Goal: Task Accomplishment & Management: Manage account settings

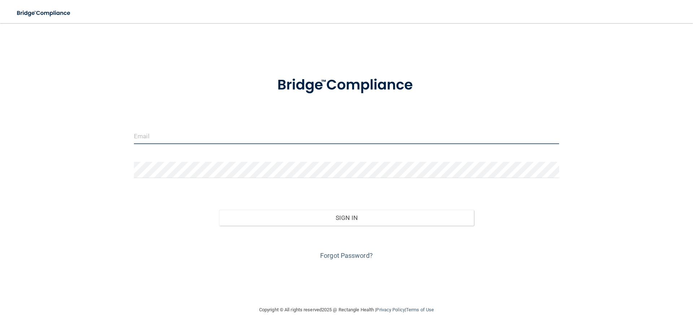
click at [197, 136] on input "email" at bounding box center [346, 136] width 425 height 16
click at [160, 143] on input "email" at bounding box center [346, 136] width 425 height 16
type input "MichelleLeadDA@gmail.com"
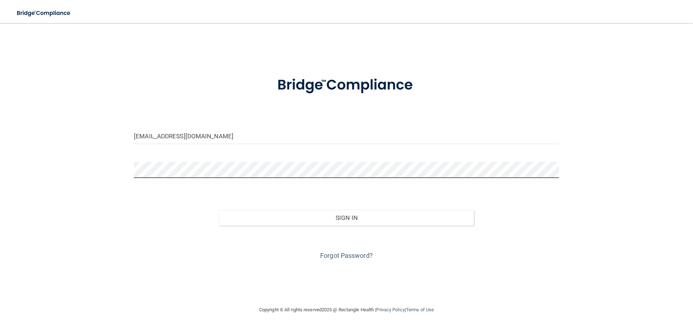
click at [219, 210] on button "Sign In" at bounding box center [346, 218] width 255 height 16
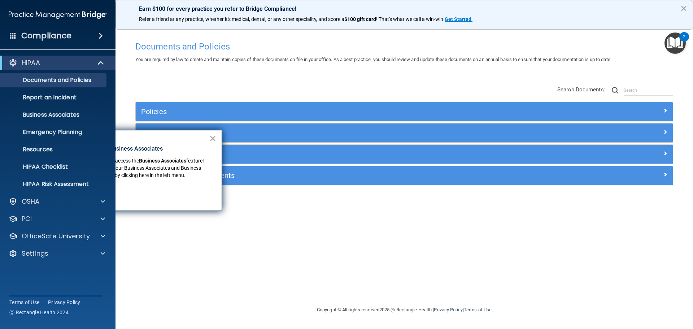
click at [214, 137] on button "×" at bounding box center [212, 138] width 7 height 12
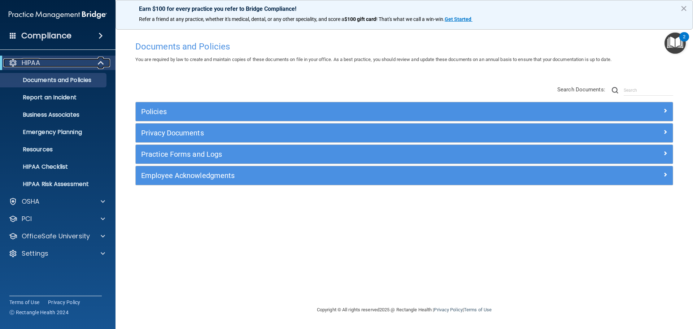
click at [83, 61] on div "HIPAA" at bounding box center [47, 62] width 89 height 9
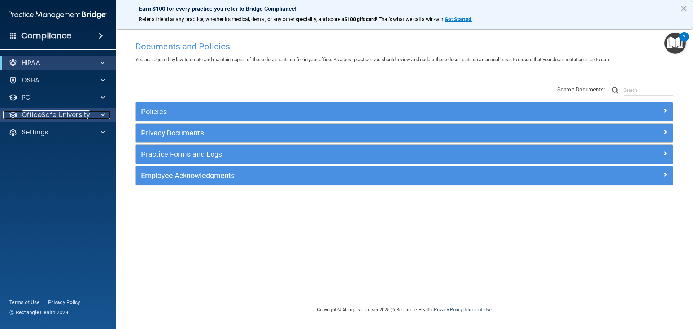
click at [86, 113] on p "OfficeSafe University" at bounding box center [56, 114] width 68 height 9
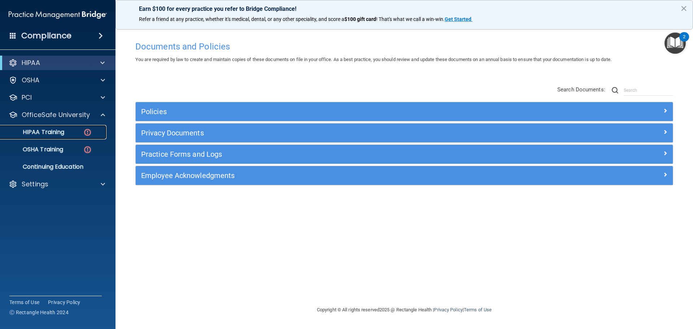
click at [42, 129] on p "HIPAA Training" at bounding box center [35, 131] width 60 height 7
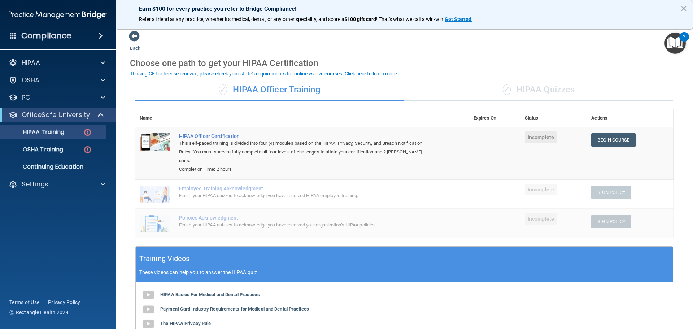
click at [503, 90] on span "✓" at bounding box center [507, 89] width 8 height 11
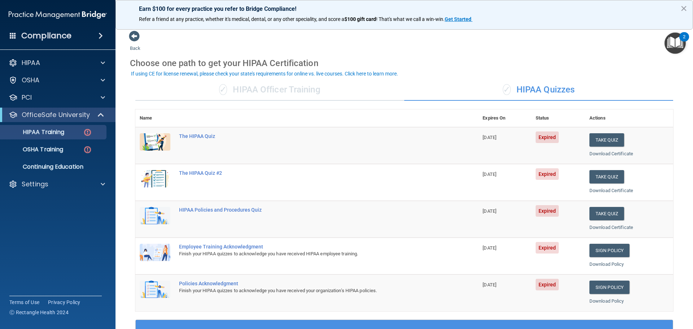
click at [269, 90] on div "✓ HIPAA Officer Training" at bounding box center [269, 90] width 269 height 22
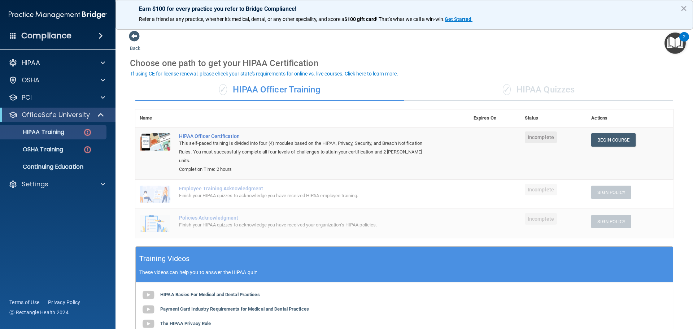
click at [559, 85] on div "✓ HIPAA Quizzes" at bounding box center [538, 90] width 269 height 22
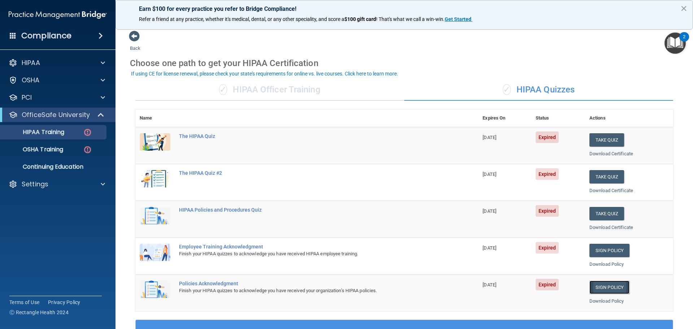
click at [601, 291] on link "Sign Policy" at bounding box center [609, 286] width 40 height 13
click at [36, 153] on link "OSHA Training" at bounding box center [50, 149] width 114 height 14
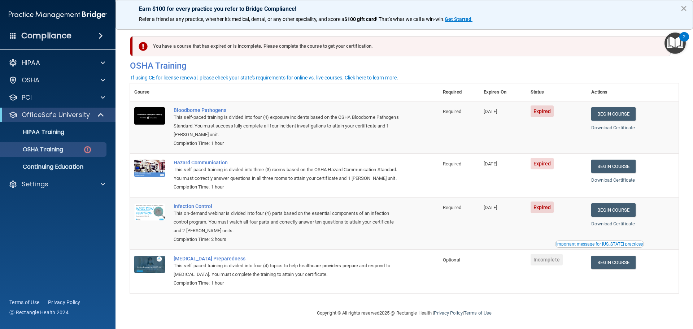
click at [684, 7] on button "×" at bounding box center [683, 9] width 7 height 12
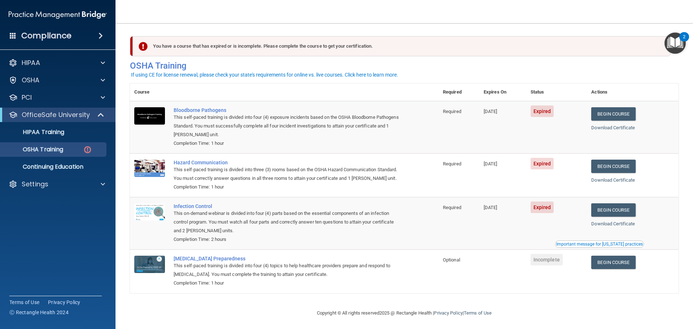
scroll to position [12, 0]
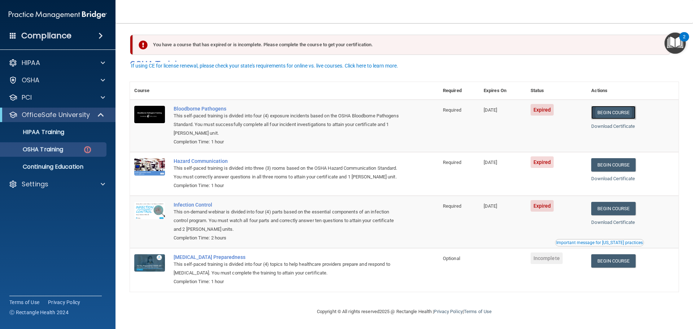
click at [628, 106] on link "Begin Course" at bounding box center [613, 112] width 44 height 13
click at [23, 148] on p "OSHA Training" at bounding box center [34, 149] width 58 height 7
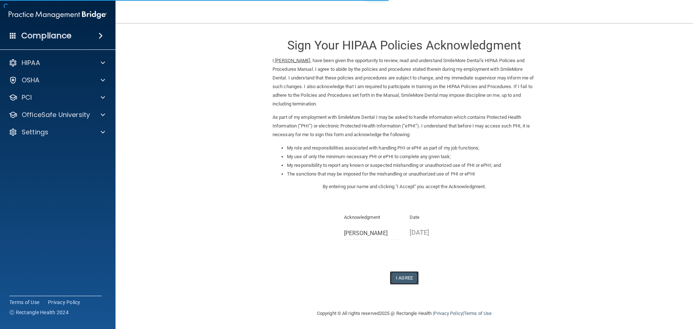
click at [403, 273] on button "I Agree" at bounding box center [404, 277] width 29 height 13
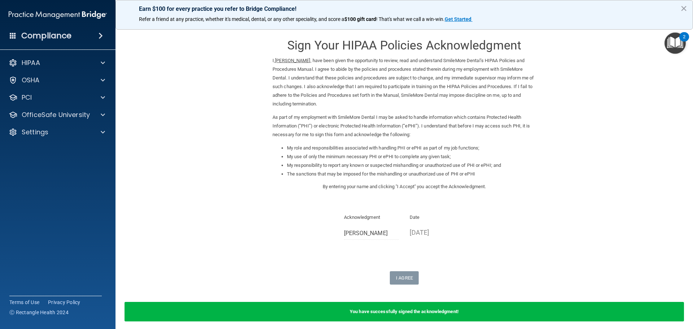
click at [357, 259] on div "Sign Your HIPAA Policies Acknowledgment I, [PERSON_NAME] , have been given the …" at bounding box center [404, 157] width 263 height 254
click at [54, 112] on p "OfficeSafe University" at bounding box center [56, 114] width 68 height 9
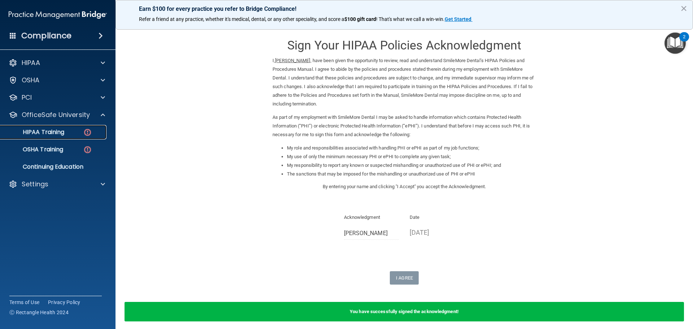
click at [56, 132] on p "HIPAA Training" at bounding box center [35, 131] width 60 height 7
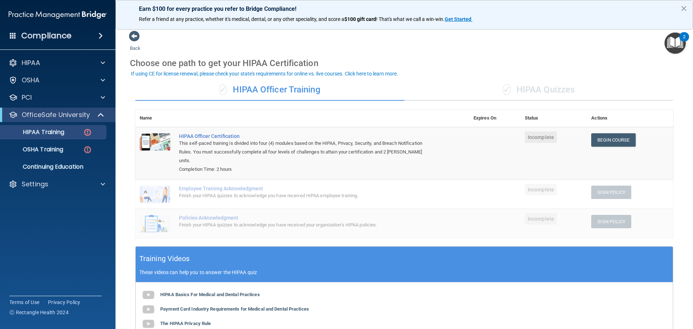
click at [551, 90] on div "✓ HIPAA Quizzes" at bounding box center [538, 90] width 269 height 22
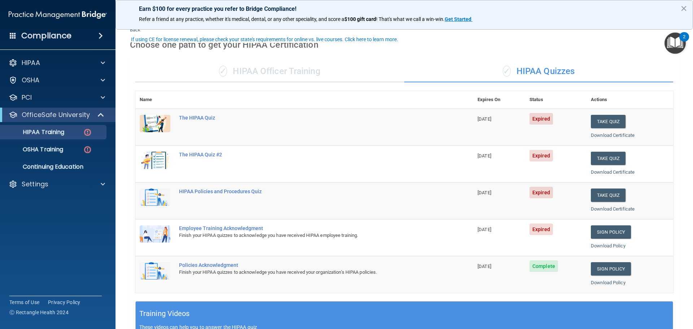
scroll to position [36, 0]
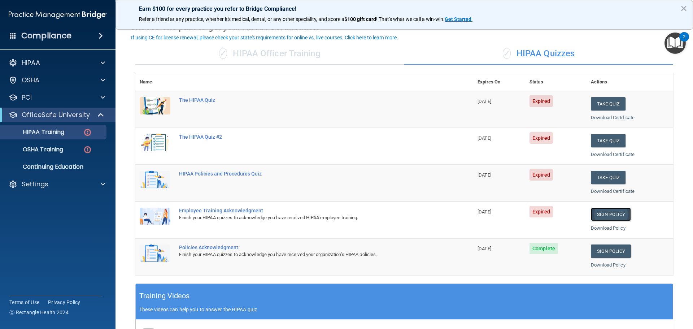
click at [608, 214] on link "Sign Policy" at bounding box center [611, 214] width 40 height 13
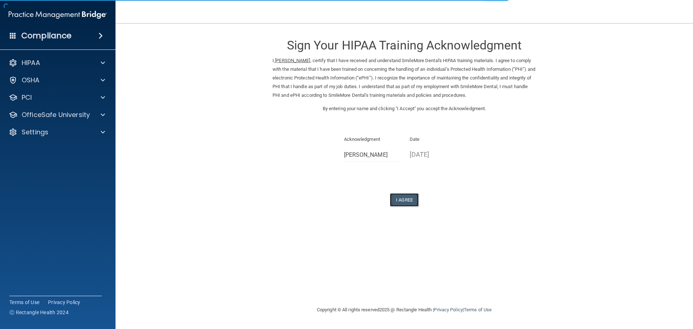
click at [401, 202] on button "I Agree" at bounding box center [404, 199] width 29 height 13
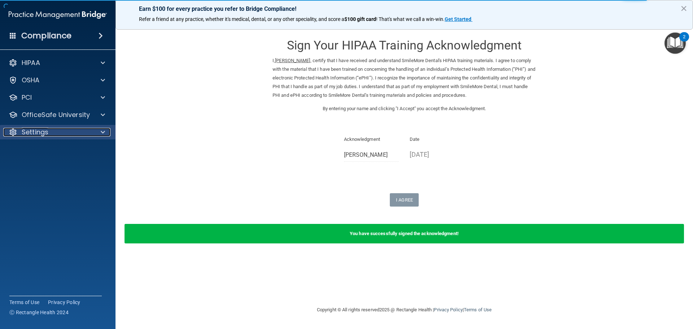
click at [57, 134] on div "Settings" at bounding box center [48, 132] width 90 height 9
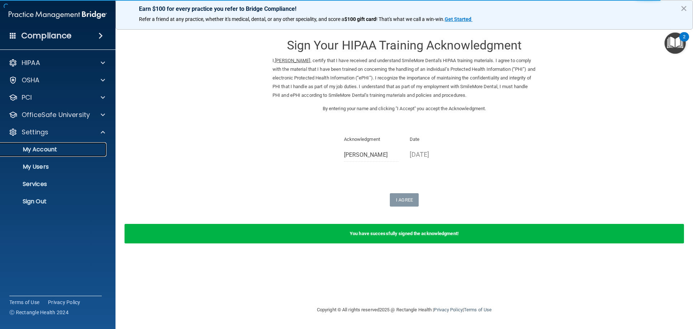
click at [53, 146] on p "My Account" at bounding box center [54, 149] width 99 height 7
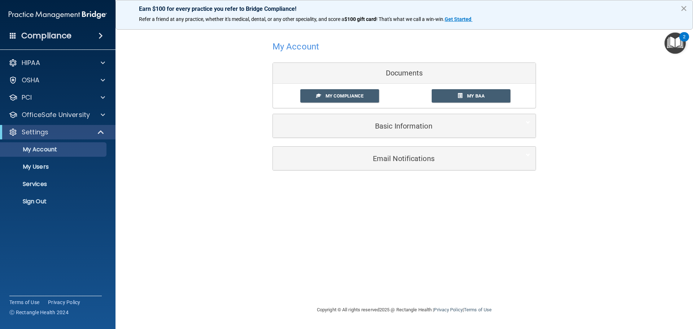
click at [683, 10] on button "×" at bounding box center [683, 9] width 7 height 12
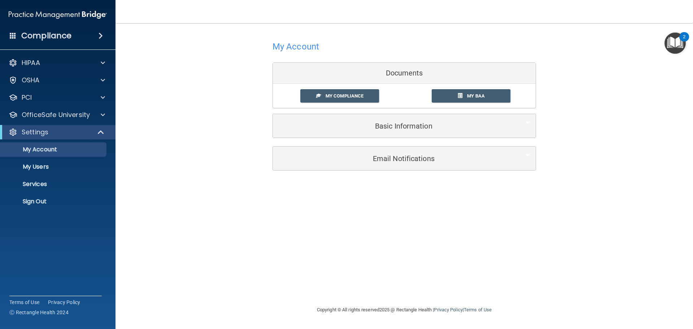
click at [79, 138] on div "Settings" at bounding box center [58, 132] width 116 height 14
click at [83, 118] on p "OfficeSafe University" at bounding box center [56, 114] width 68 height 9
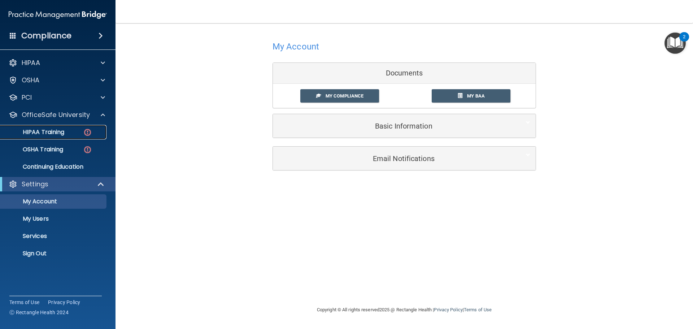
click at [66, 135] on div "HIPAA Training" at bounding box center [54, 131] width 99 height 7
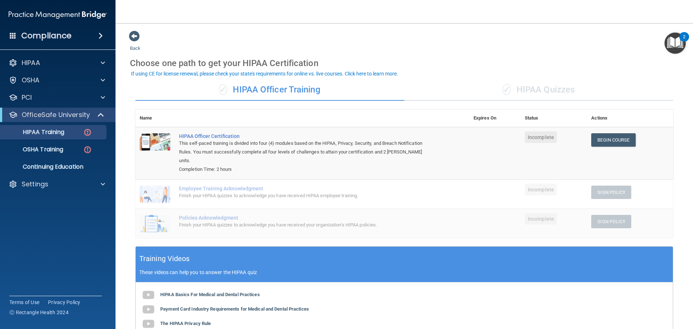
click at [528, 79] on div "✓ HIPAA Quizzes" at bounding box center [538, 90] width 269 height 22
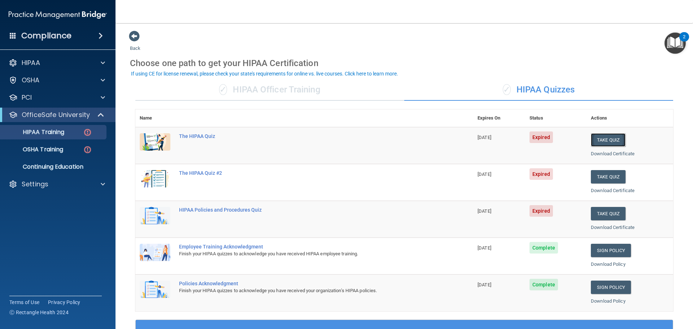
click at [616, 136] on button "Take Quiz" at bounding box center [608, 139] width 35 height 13
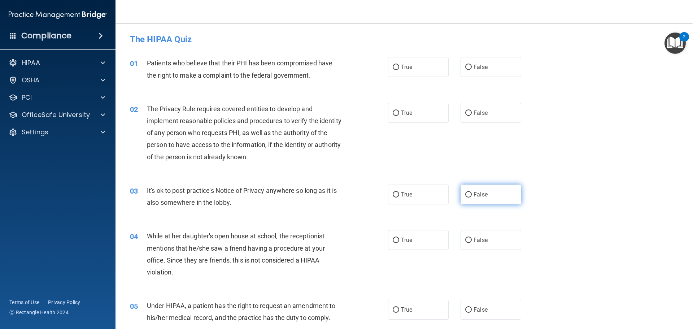
click at [465, 192] on input "False" at bounding box center [468, 194] width 6 height 5
radio input "true"
click at [393, 113] on input "True" at bounding box center [396, 112] width 6 height 5
radio input "true"
click at [466, 65] on input "False" at bounding box center [468, 67] width 6 height 5
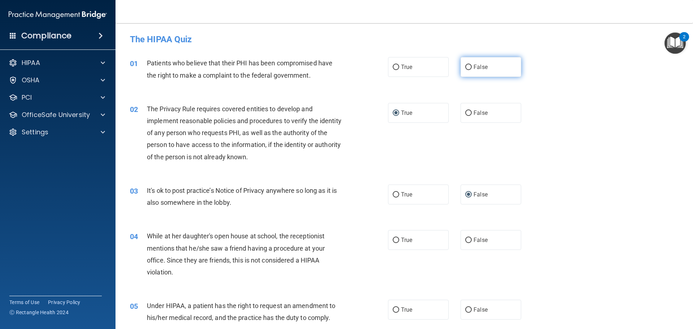
radio input "true"
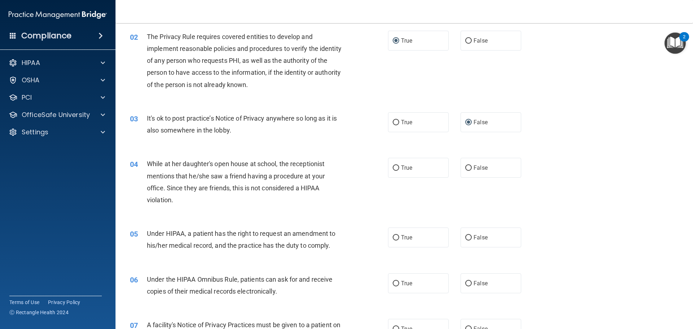
scroll to position [108, 0]
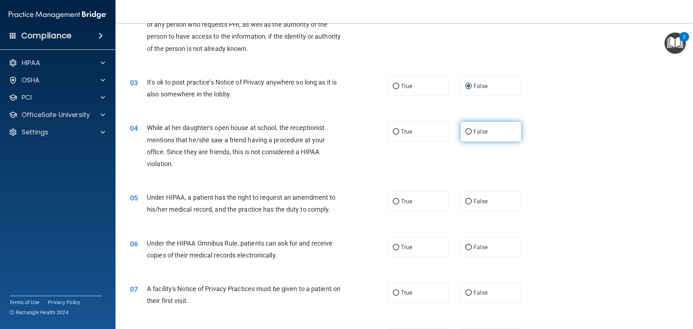
click at [465, 133] on input "False" at bounding box center [468, 131] width 6 height 5
radio input "true"
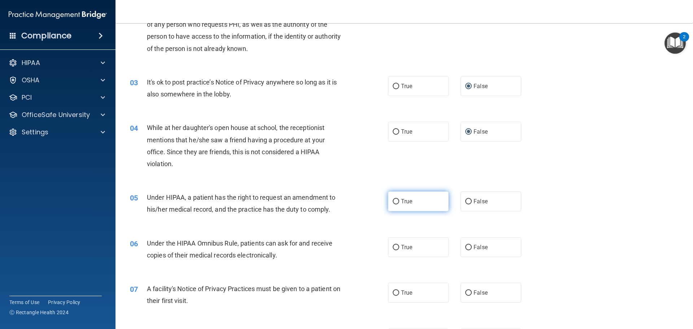
click at [408, 201] on span "True" at bounding box center [406, 201] width 11 height 7
click at [399, 201] on input "True" at bounding box center [396, 201] width 6 height 5
radio input "true"
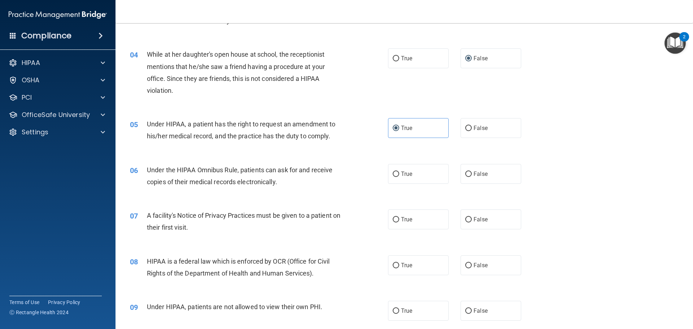
scroll to position [217, 0]
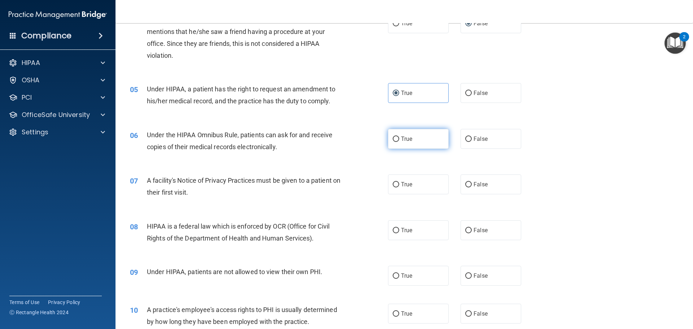
click at [396, 138] on input "True" at bounding box center [396, 138] width 6 height 5
radio input "true"
drag, startPoint x: 239, startPoint y: 134, endPoint x: 177, endPoint y: 132, distance: 61.7
click at [177, 132] on span "Under the HIPAA Omnibus Rule, patients can ask for and receive copies of their …" at bounding box center [240, 140] width 186 height 19
copy span "HIPAA Omnibus Rule,"
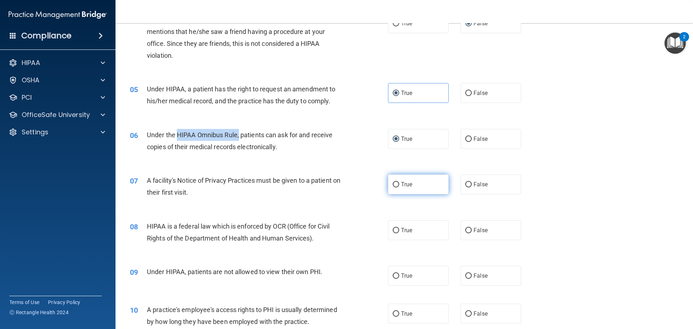
click at [393, 184] on input "True" at bounding box center [396, 184] width 6 height 5
radio input "true"
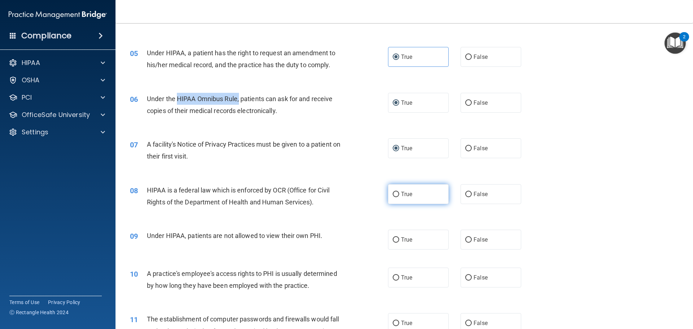
click at [393, 192] on input "True" at bounding box center [396, 194] width 6 height 5
radio input "true"
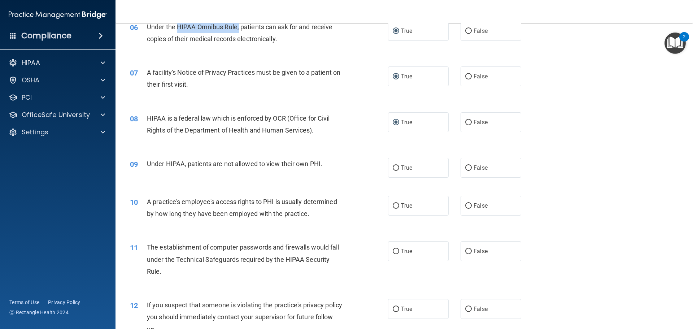
scroll to position [325, 0]
click at [465, 168] on input "False" at bounding box center [468, 167] width 6 height 5
radio input "true"
click at [465, 204] on input "False" at bounding box center [468, 205] width 6 height 5
radio input "true"
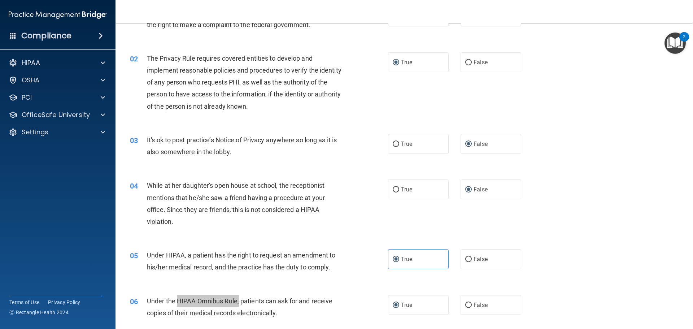
scroll to position [0, 0]
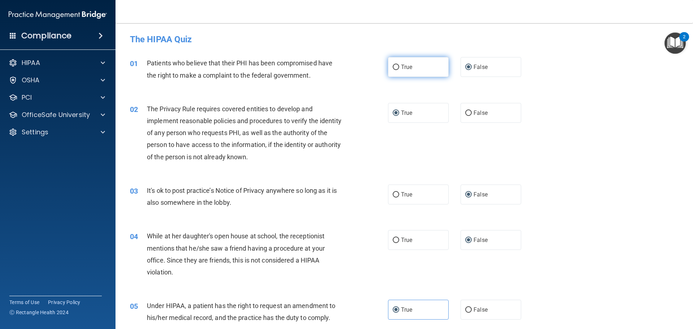
click at [400, 71] on label "True" at bounding box center [418, 67] width 61 height 20
click at [399, 70] on input "True" at bounding box center [396, 67] width 6 height 5
radio input "true"
radio input "false"
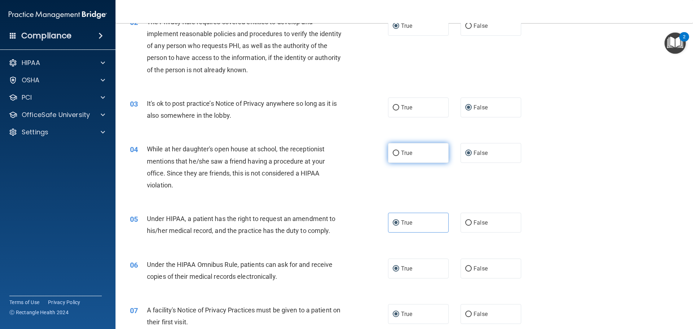
scroll to position [108, 0]
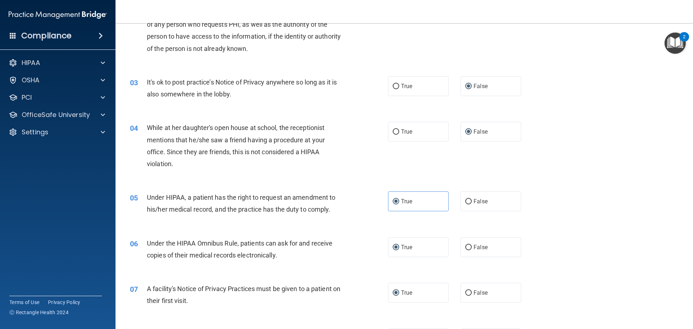
click at [332, 152] on div "While at her daughter's open house at school, the receptionist mentions that he…" at bounding box center [248, 146] width 202 height 48
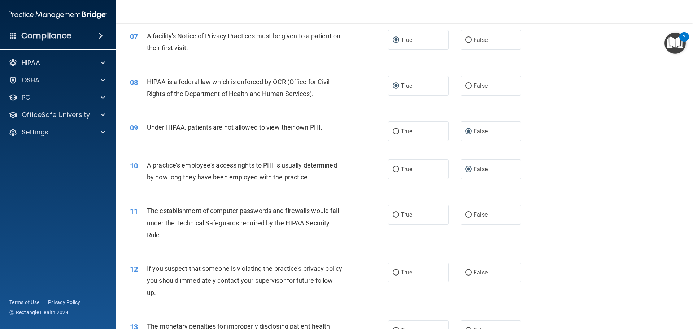
scroll to position [397, 0]
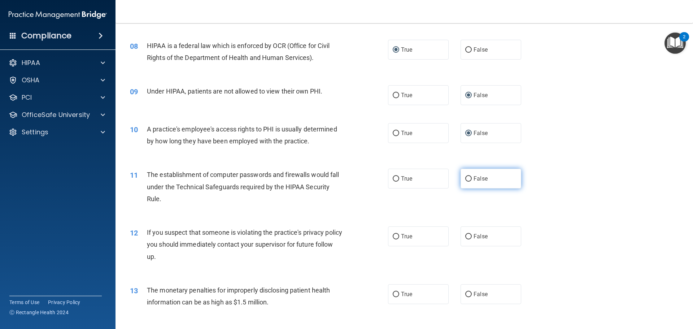
click at [477, 184] on label "False" at bounding box center [491, 179] width 61 height 20
click at [472, 182] on input "False" at bounding box center [468, 178] width 6 height 5
radio input "true"
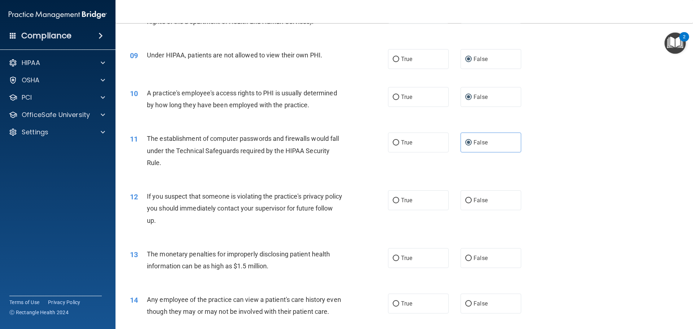
scroll to position [469, 0]
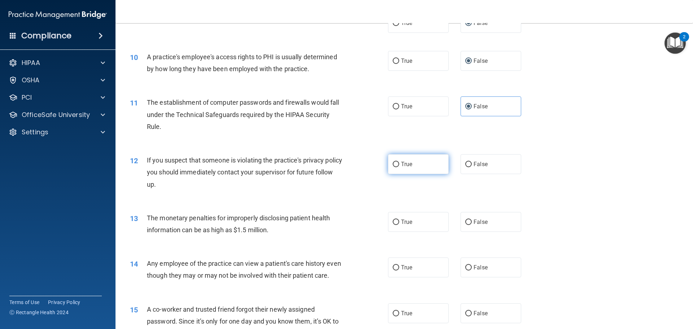
click at [393, 163] on input "True" at bounding box center [396, 164] width 6 height 5
radio input "true"
click at [393, 221] on input "True" at bounding box center [396, 221] width 6 height 5
radio input "true"
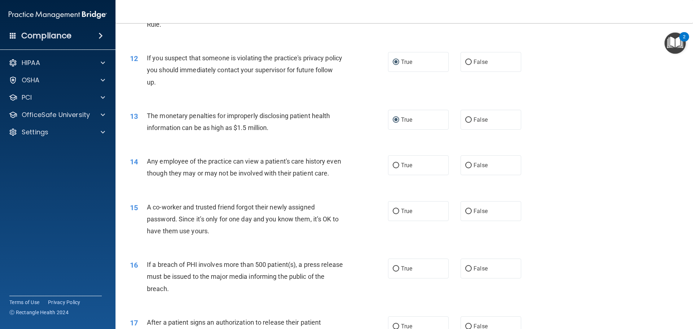
scroll to position [578, 0]
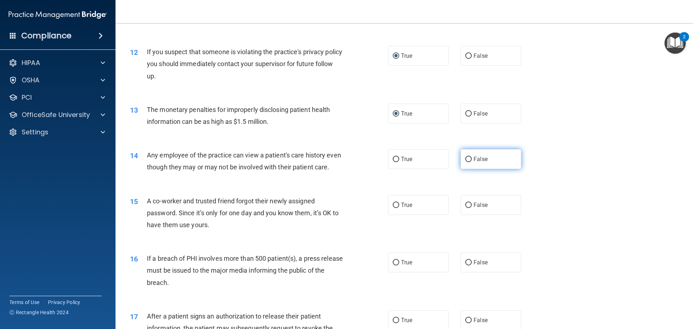
click at [465, 161] on input "False" at bounding box center [468, 159] width 6 height 5
radio input "true"
click at [466, 208] on input "False" at bounding box center [468, 204] width 6 height 5
radio input "true"
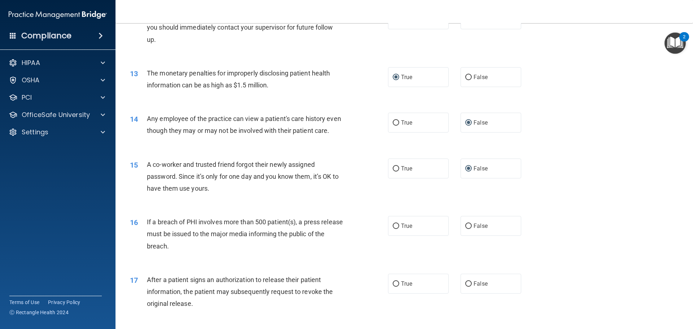
scroll to position [650, 0]
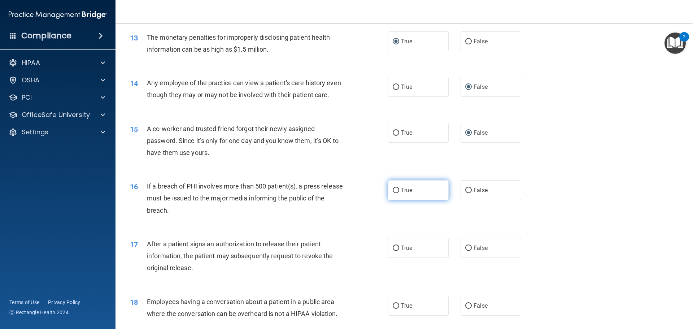
click at [402, 193] on span "True" at bounding box center [406, 190] width 11 height 7
click at [399, 193] on input "True" at bounding box center [396, 190] width 6 height 5
radio input "true"
click at [398, 258] on label "True" at bounding box center [418, 248] width 61 height 20
click at [398, 251] on input "True" at bounding box center [396, 247] width 6 height 5
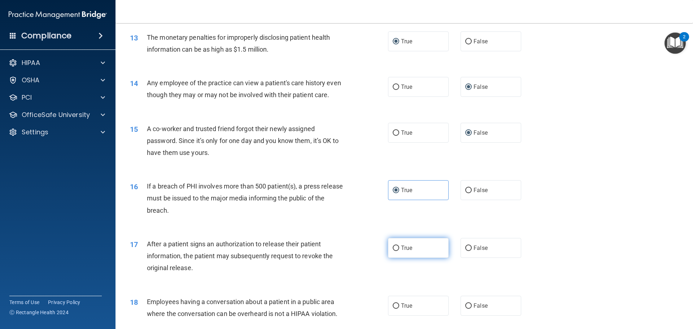
radio input "true"
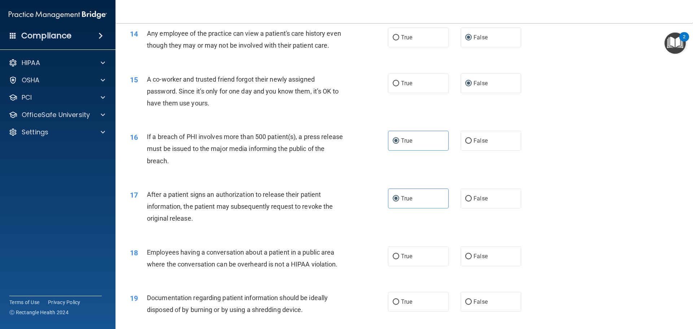
scroll to position [722, 0]
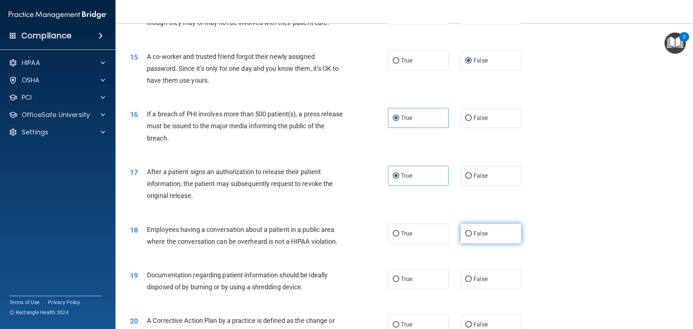
click at [472, 241] on label "False" at bounding box center [491, 233] width 61 height 20
click at [472, 236] on input "False" at bounding box center [468, 233] width 6 height 5
radio input "true"
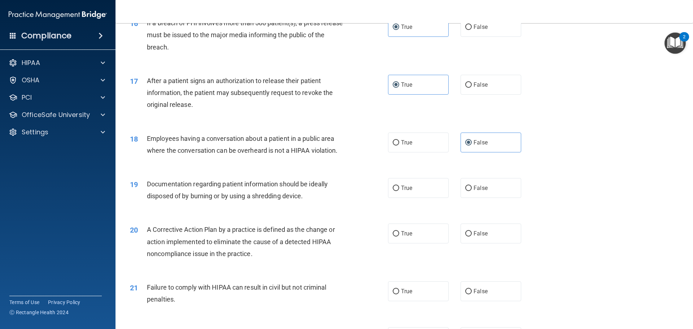
scroll to position [830, 0]
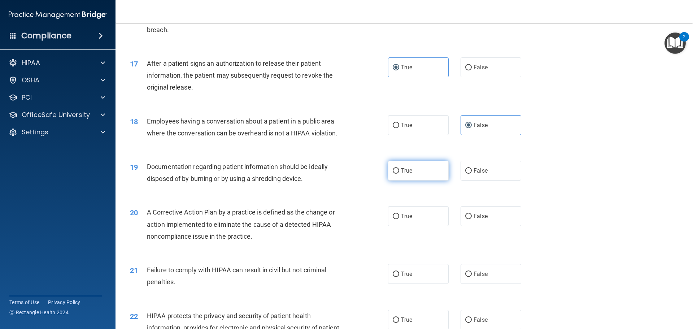
click at [394, 174] on input "True" at bounding box center [396, 170] width 6 height 5
radio input "true"
click at [393, 219] on input "True" at bounding box center [396, 216] width 6 height 5
radio input "true"
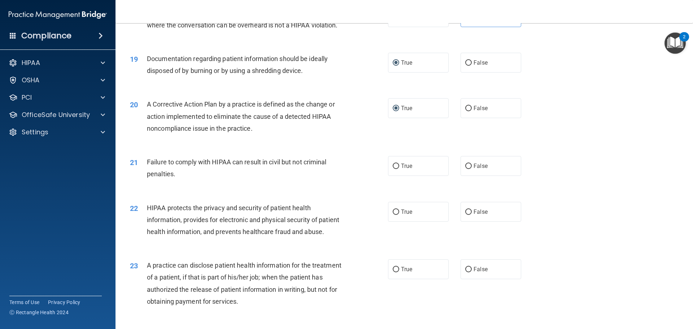
scroll to position [938, 0]
click at [465, 169] on input "False" at bounding box center [468, 165] width 6 height 5
radio input "true"
click at [415, 221] on label "True" at bounding box center [418, 211] width 61 height 20
click at [399, 214] on input "True" at bounding box center [396, 211] width 6 height 5
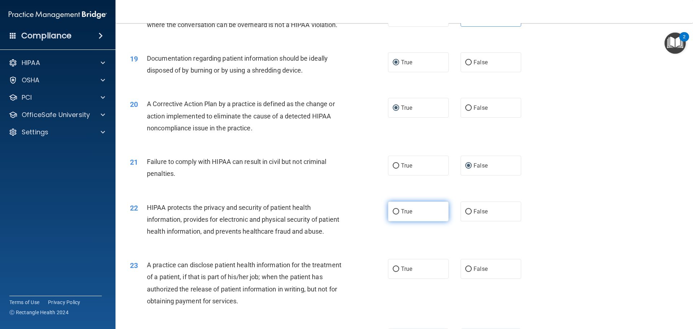
radio input "true"
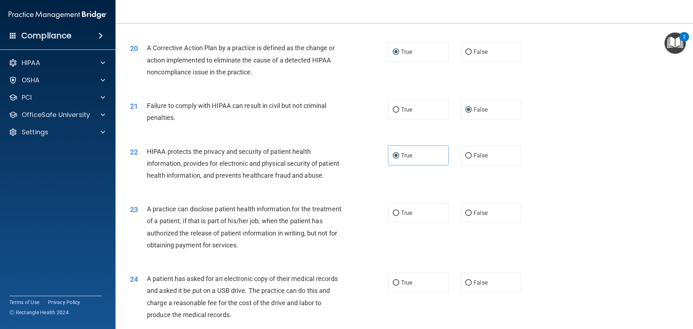
scroll to position [1011, 0]
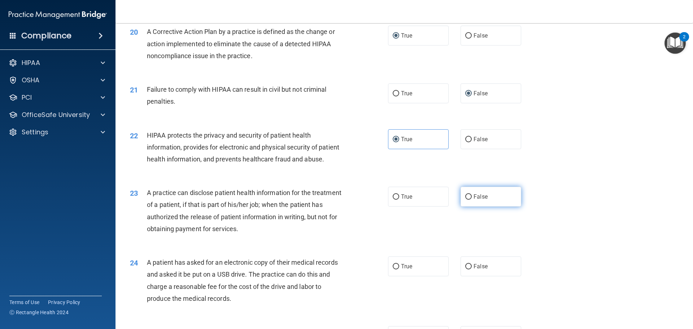
click at [466, 200] on input "False" at bounding box center [468, 196] width 6 height 5
radio input "true"
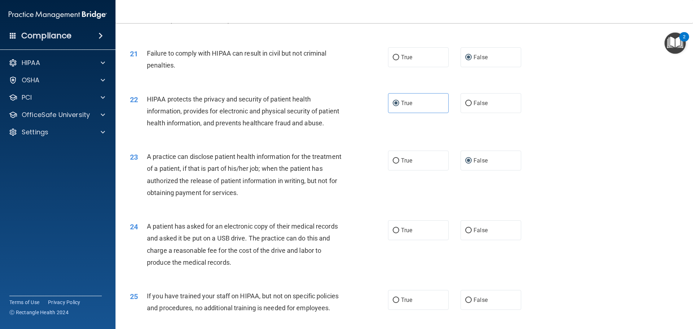
scroll to position [1083, 0]
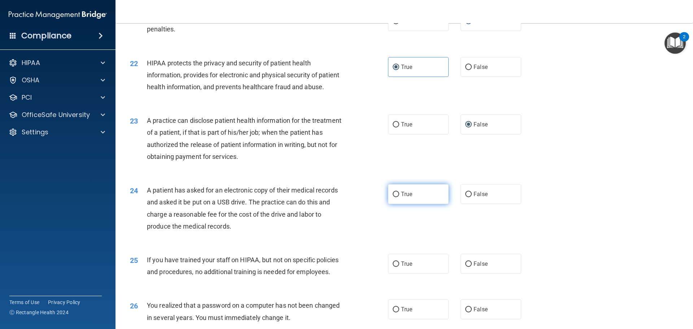
click at [397, 204] on label "True" at bounding box center [418, 194] width 61 height 20
click at [397, 197] on input "True" at bounding box center [396, 194] width 6 height 5
radio input "true"
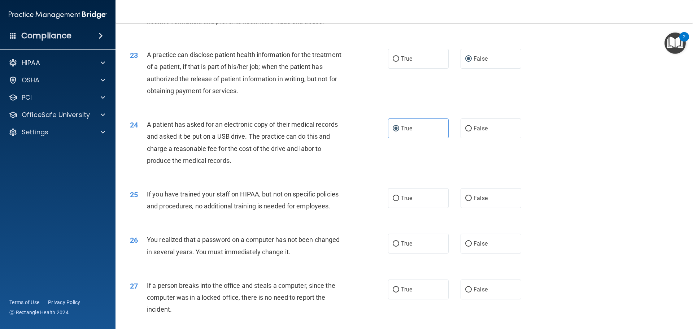
scroll to position [1155, 0]
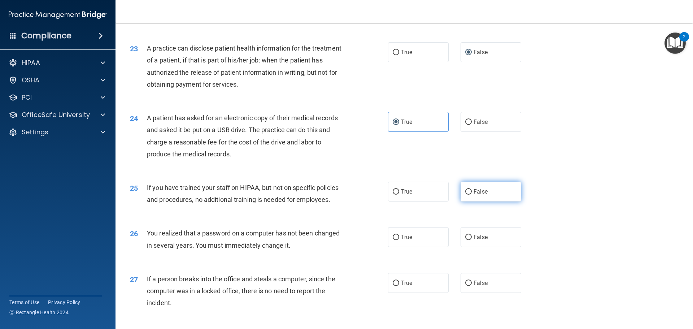
click at [461, 201] on label "False" at bounding box center [491, 192] width 61 height 20
click at [465, 195] on input "False" at bounding box center [468, 191] width 6 height 5
radio input "true"
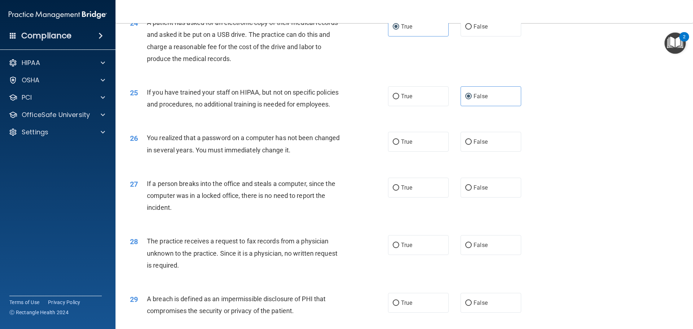
scroll to position [1263, 0]
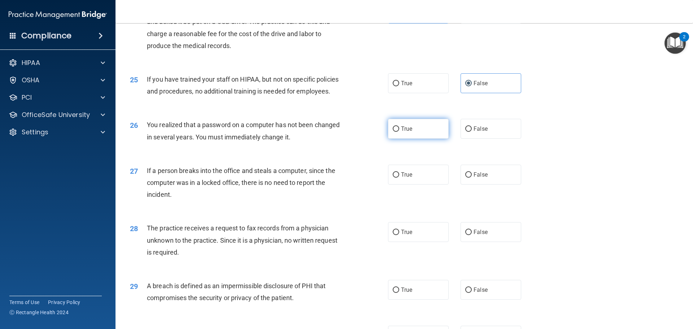
click at [401, 132] on span "True" at bounding box center [406, 128] width 11 height 7
click at [399, 132] on input "True" at bounding box center [396, 128] width 6 height 5
radio input "true"
click at [465, 178] on input "False" at bounding box center [468, 174] width 6 height 5
radio input "true"
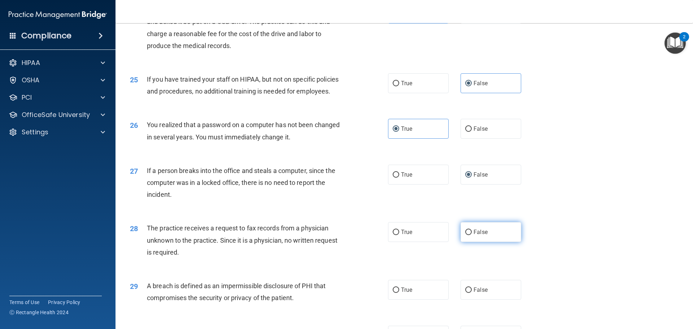
click at [466, 235] on input "False" at bounding box center [468, 232] width 6 height 5
radio input "true"
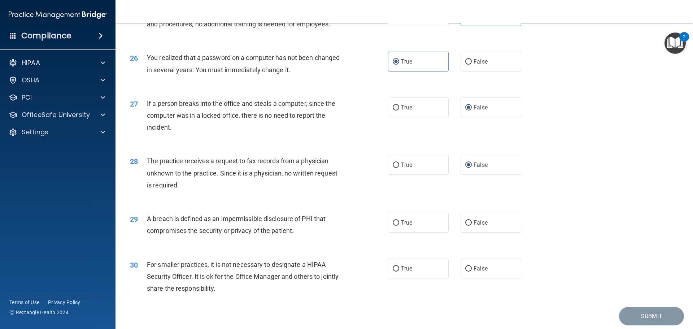
scroll to position [1336, 0]
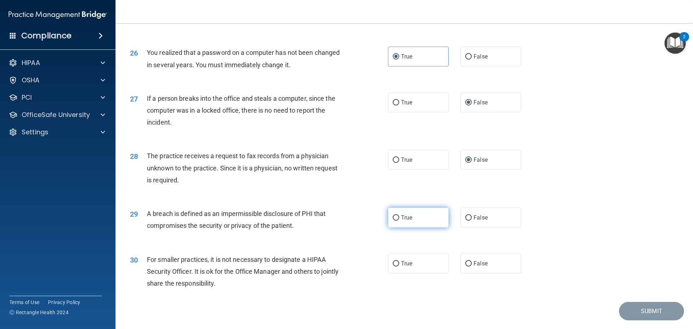
click at [432, 227] on label "True" at bounding box center [418, 218] width 61 height 20
click at [399, 221] on input "True" at bounding box center [396, 217] width 6 height 5
radio input "true"
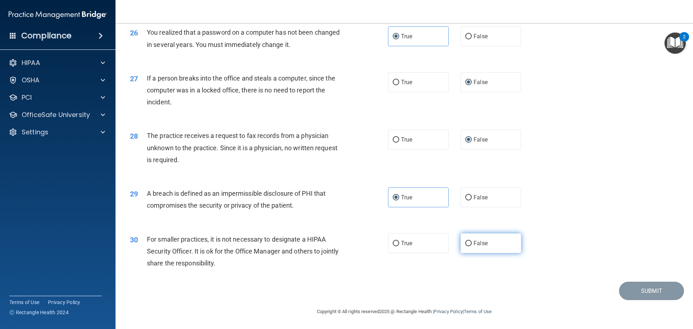
scroll to position [1380, 0]
click at [485, 248] on label "False" at bounding box center [491, 243] width 61 height 20
click at [472, 246] on input "False" at bounding box center [468, 243] width 6 height 5
radio input "true"
click at [630, 287] on button "Submit" at bounding box center [651, 291] width 65 height 18
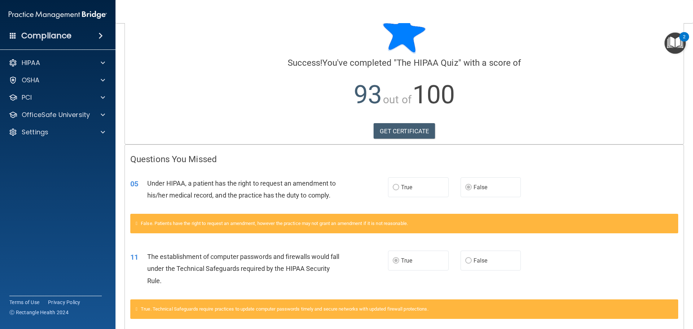
scroll to position [58, 0]
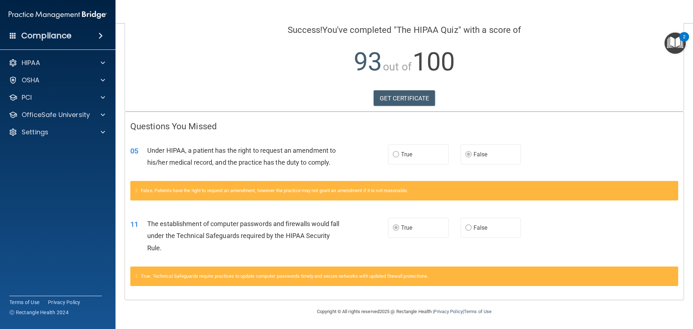
click at [482, 225] on span "False" at bounding box center [481, 227] width 14 height 7
click at [482, 226] on span "False" at bounding box center [481, 227] width 14 height 7
click at [481, 226] on span "False" at bounding box center [481, 227] width 14 height 7
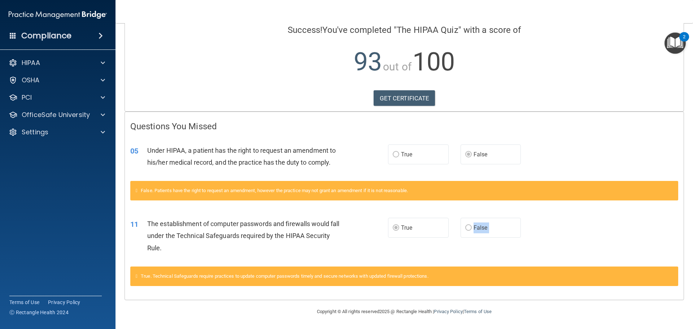
scroll to position [0, 0]
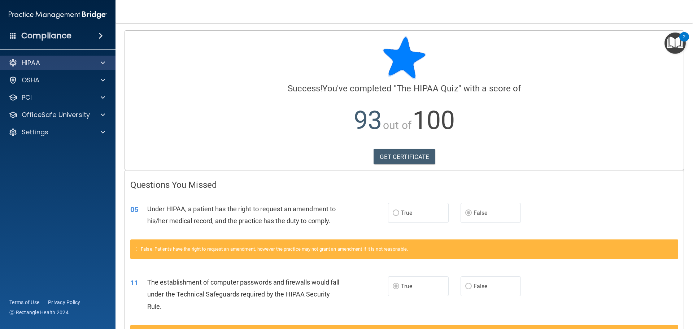
click at [55, 68] on div "HIPAA" at bounding box center [58, 63] width 116 height 14
click at [94, 63] on div at bounding box center [102, 62] width 18 height 9
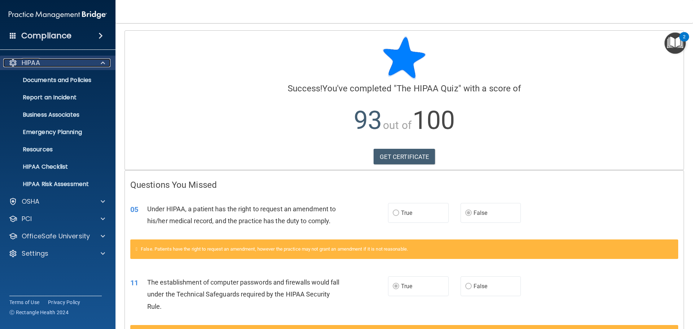
click at [58, 65] on div "HIPAA" at bounding box center [48, 62] width 90 height 9
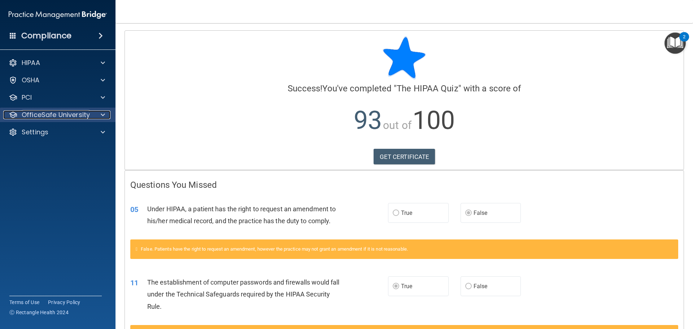
click at [58, 111] on p "OfficeSafe University" at bounding box center [56, 114] width 68 height 9
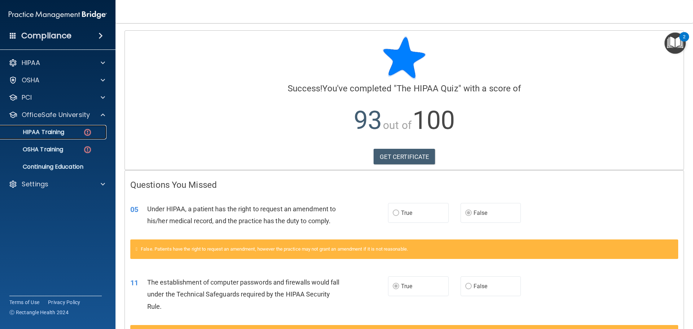
click at [56, 128] on p "HIPAA Training" at bounding box center [35, 131] width 60 height 7
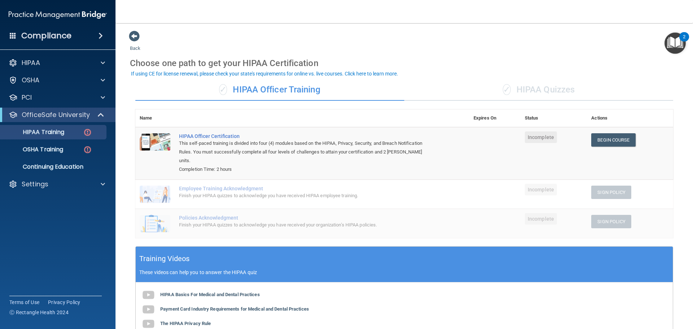
click at [525, 86] on div "✓ HIPAA Quizzes" at bounding box center [538, 90] width 269 height 22
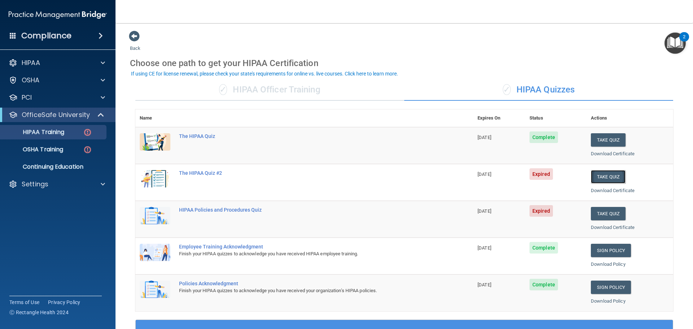
click at [604, 179] on button "Take Quiz" at bounding box center [608, 176] width 35 height 13
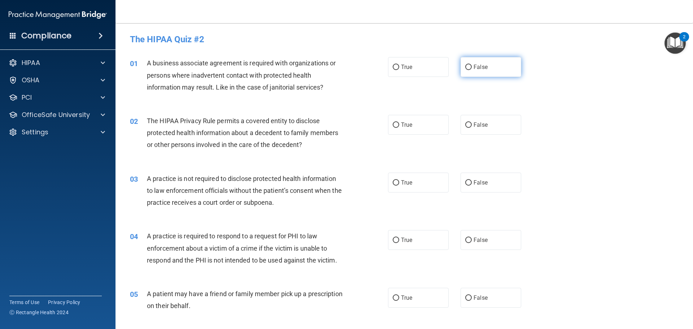
click at [466, 69] on input "False" at bounding box center [468, 67] width 6 height 5
radio input "true"
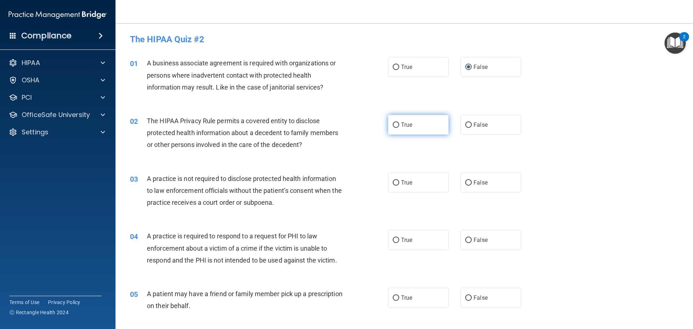
click at [394, 125] on input "True" at bounding box center [396, 124] width 6 height 5
radio input "true"
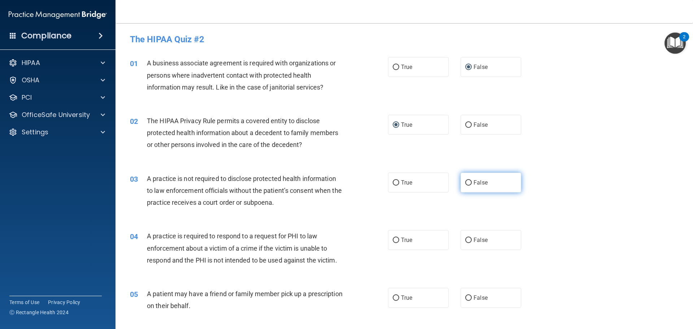
click at [466, 180] on input "False" at bounding box center [468, 182] width 6 height 5
radio input "true"
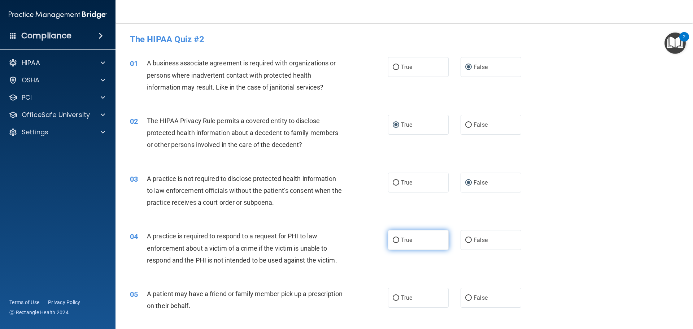
click at [393, 241] on input "True" at bounding box center [396, 240] width 6 height 5
radio input "true"
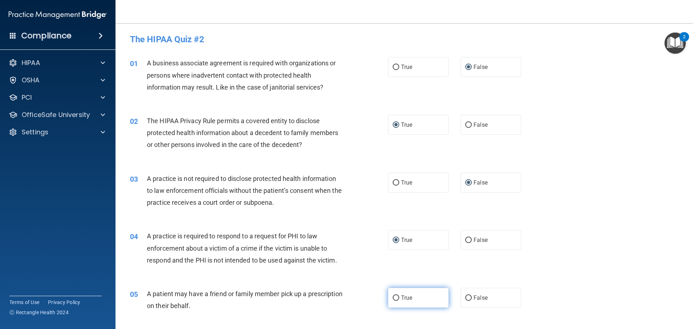
click at [391, 305] on label "True" at bounding box center [418, 298] width 61 height 20
click at [393, 301] on input "True" at bounding box center [396, 297] width 6 height 5
radio input "true"
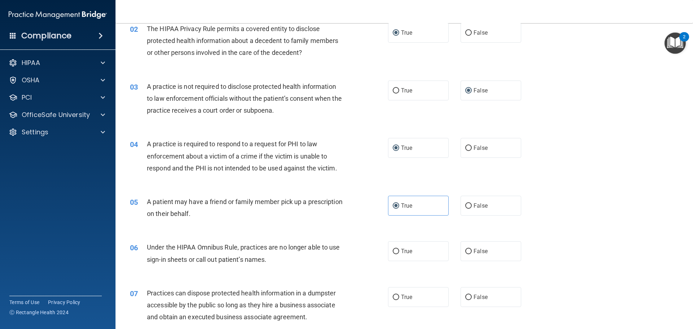
scroll to position [108, 0]
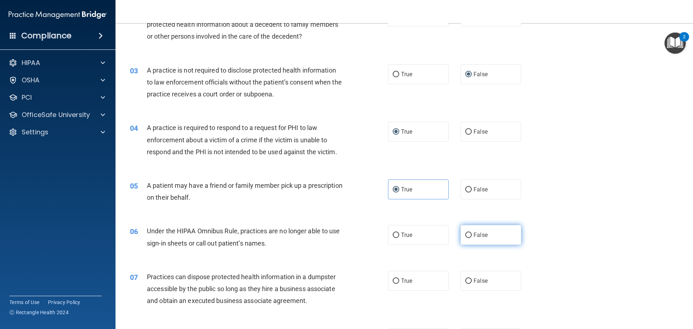
click at [465, 235] on input "False" at bounding box center [468, 234] width 6 height 5
radio input "true"
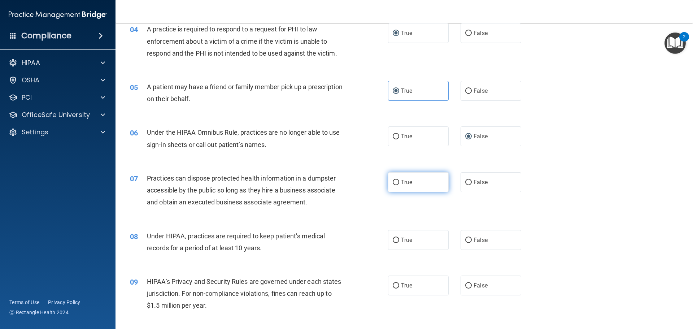
scroll to position [217, 0]
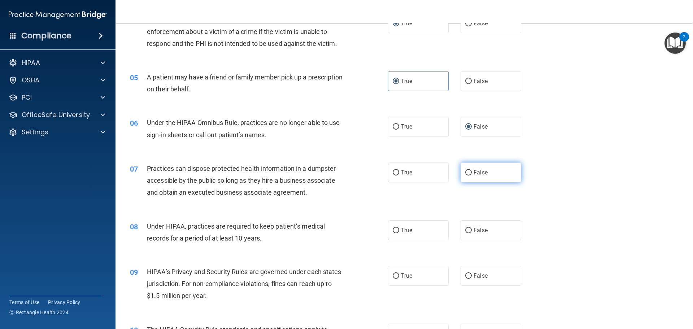
click at [466, 173] on input "False" at bounding box center [468, 172] width 6 height 5
radio input "true"
click at [465, 230] on input "False" at bounding box center [468, 230] width 6 height 5
radio input "true"
click at [465, 276] on input "False" at bounding box center [468, 275] width 6 height 5
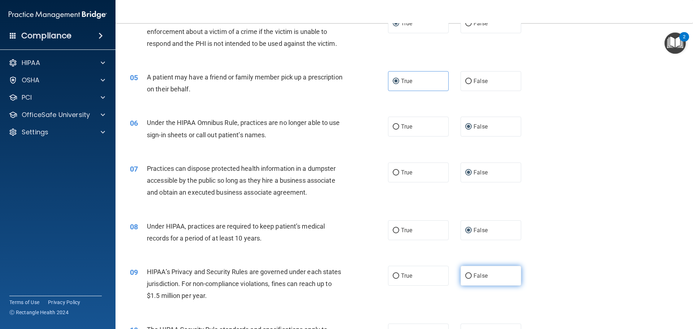
radio input "true"
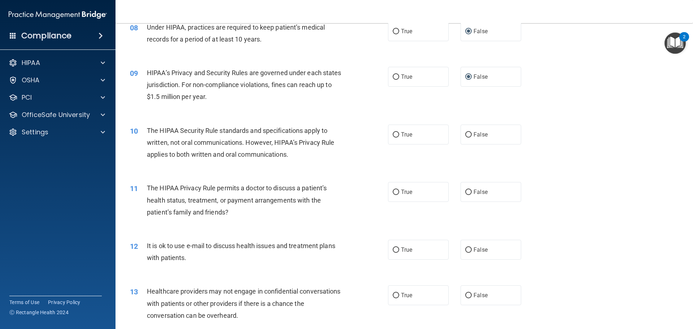
scroll to position [433, 0]
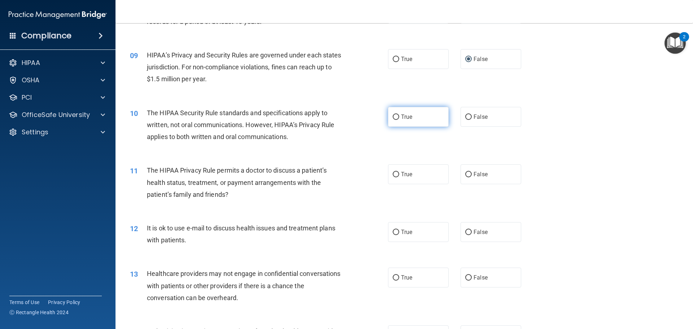
click at [395, 117] on input "True" at bounding box center [396, 116] width 6 height 5
radio input "true"
click at [393, 174] on input "True" at bounding box center [396, 174] width 6 height 5
radio input "true"
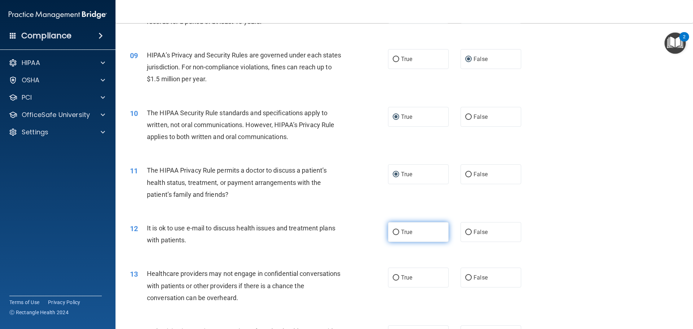
click at [393, 232] on input "True" at bounding box center [396, 232] width 6 height 5
radio input "true"
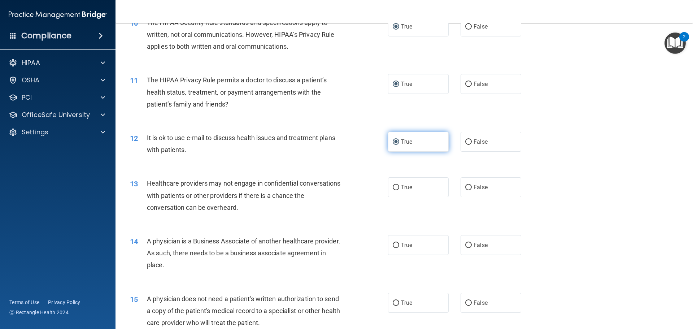
scroll to position [541, 0]
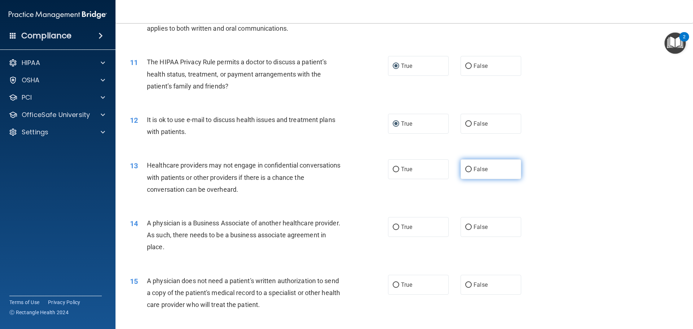
click at [465, 172] on input "False" at bounding box center [468, 169] width 6 height 5
radio input "true"
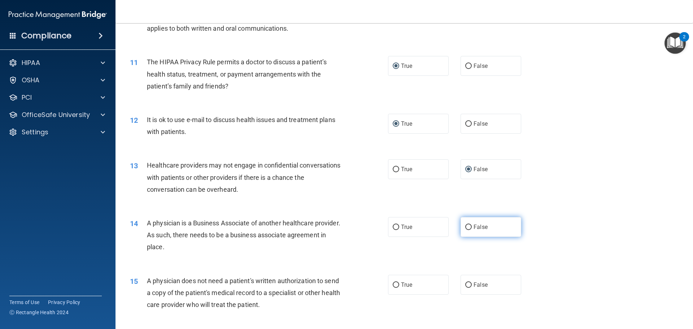
click at [465, 227] on input "False" at bounding box center [468, 227] width 6 height 5
radio input "true"
click at [394, 286] on input "True" at bounding box center [396, 284] width 6 height 5
radio input "true"
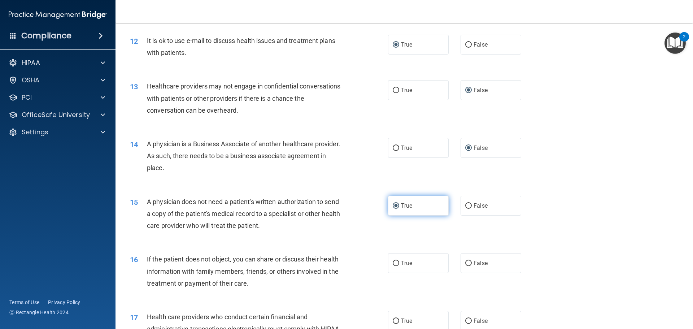
scroll to position [722, 0]
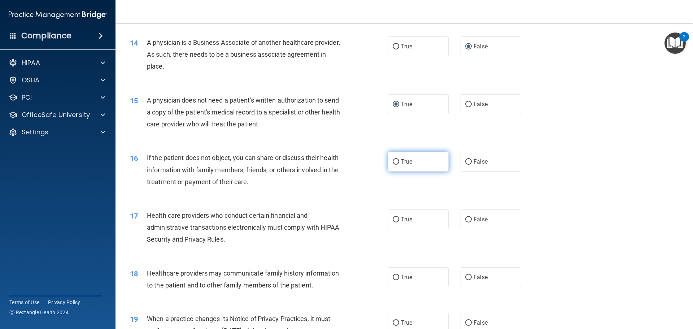
click at [395, 157] on label "True" at bounding box center [418, 162] width 61 height 20
click at [395, 159] on input "True" at bounding box center [396, 161] width 6 height 5
radio input "true"
click at [393, 221] on input "True" at bounding box center [396, 219] width 6 height 5
radio input "true"
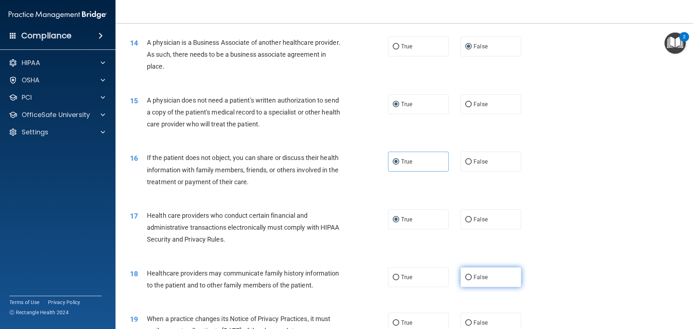
click at [465, 277] on input "False" at bounding box center [468, 277] width 6 height 5
radio input "true"
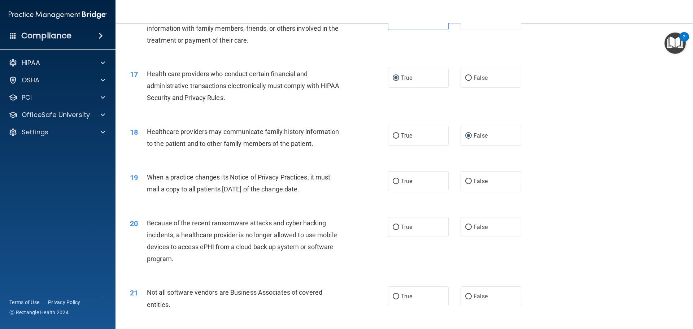
scroll to position [866, 0]
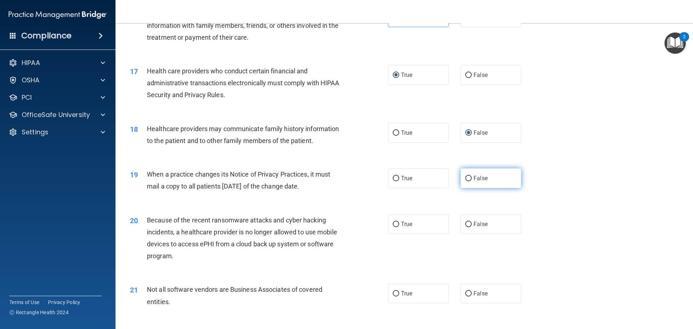
click at [467, 176] on input "False" at bounding box center [468, 178] width 6 height 5
radio input "true"
click at [465, 222] on input "False" at bounding box center [468, 224] width 6 height 5
radio input "true"
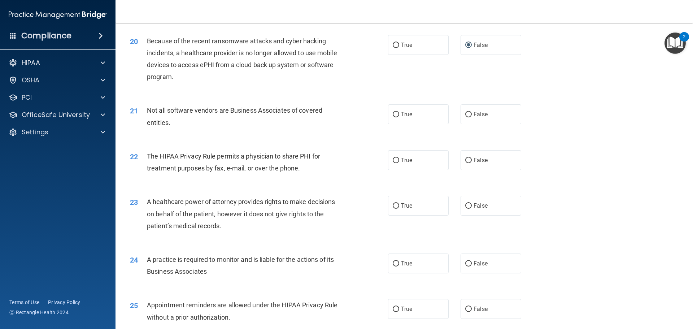
scroll to position [1047, 0]
click at [393, 113] on input "True" at bounding box center [396, 112] width 6 height 5
radio input "true"
click at [393, 160] on input "True" at bounding box center [396, 158] width 6 height 5
radio input "true"
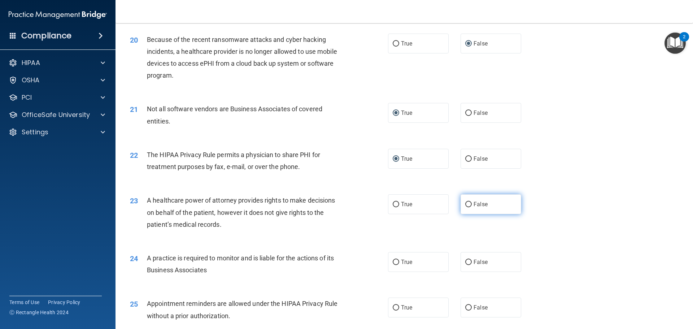
click at [467, 204] on input "False" at bounding box center [468, 204] width 6 height 5
radio input "true"
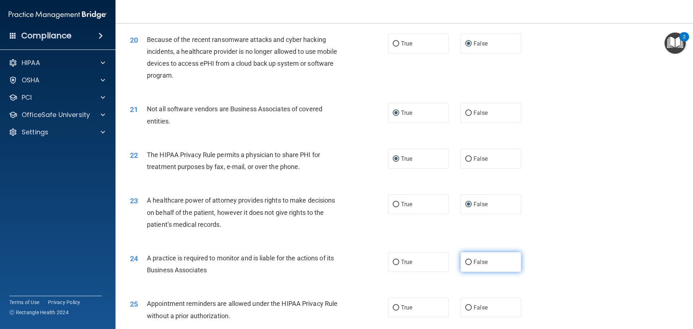
click at [465, 262] on input "False" at bounding box center [468, 262] width 6 height 5
radio input "true"
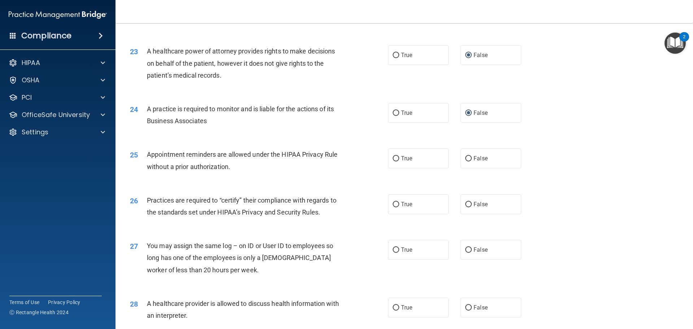
scroll to position [1227, 0]
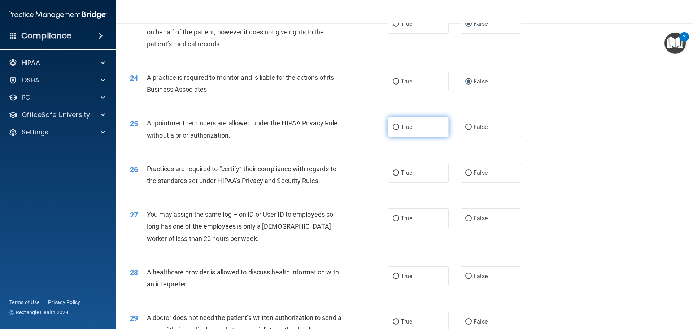
click at [393, 128] on input "True" at bounding box center [396, 127] width 6 height 5
radio input "true"
click at [465, 174] on input "False" at bounding box center [468, 172] width 6 height 5
radio input "true"
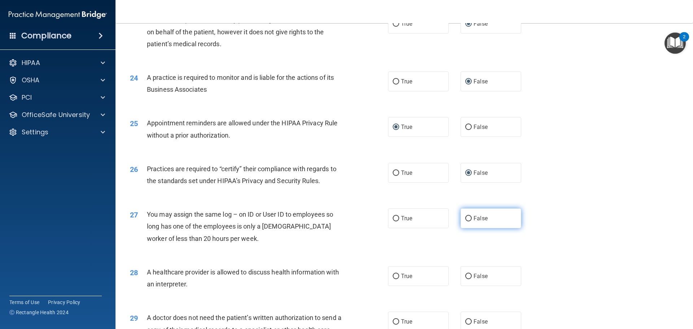
click at [465, 219] on input "False" at bounding box center [468, 218] width 6 height 5
radio input "true"
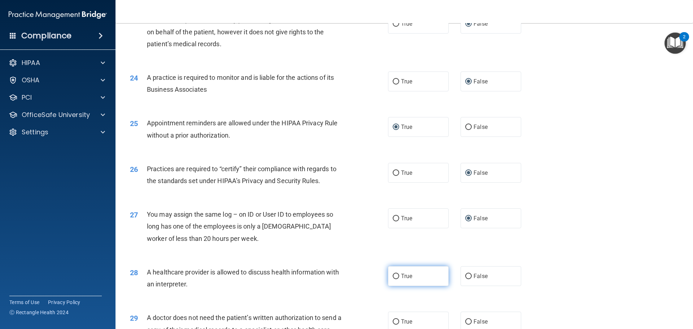
click at [393, 277] on input "True" at bounding box center [396, 276] width 6 height 5
radio input "true"
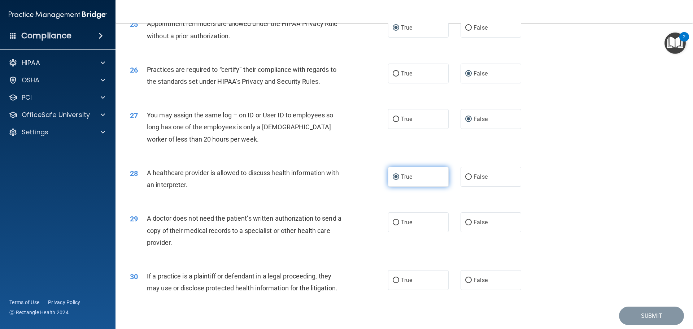
scroll to position [1351, 0]
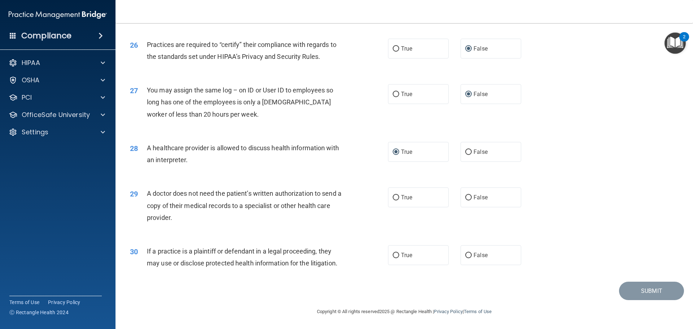
drag, startPoint x: 393, startPoint y: 198, endPoint x: 392, endPoint y: 212, distance: 13.8
click at [393, 197] on input "True" at bounding box center [396, 197] width 6 height 5
radio input "true"
click at [395, 254] on input "True" at bounding box center [396, 255] width 6 height 5
radio input "true"
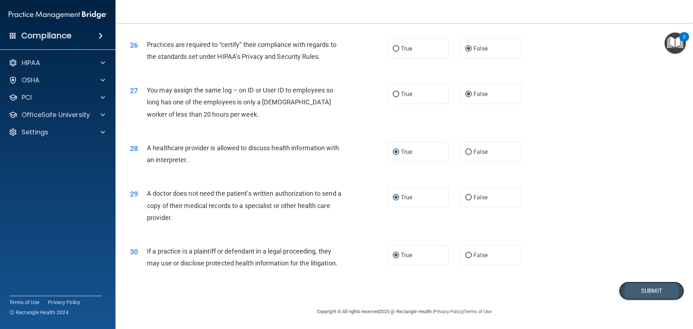
click at [639, 289] on button "Submit" at bounding box center [651, 291] width 65 height 18
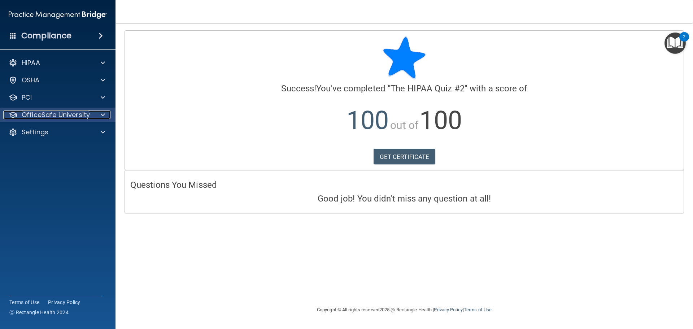
click at [68, 113] on p "OfficeSafe University" at bounding box center [56, 114] width 68 height 9
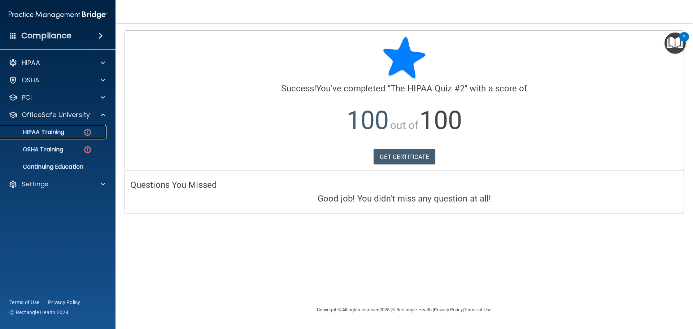
click at [67, 131] on div "HIPAA Training" at bounding box center [54, 131] width 99 height 7
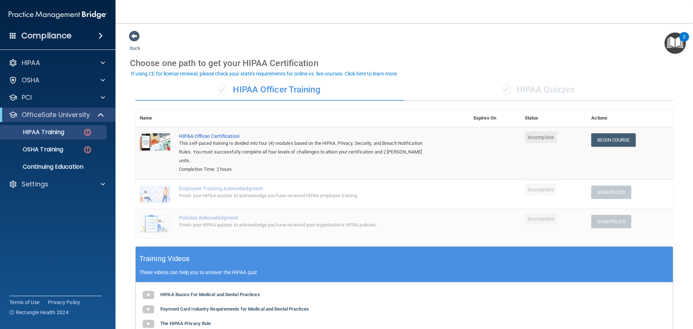
click at [511, 85] on div "✓ HIPAA Quizzes" at bounding box center [538, 90] width 269 height 22
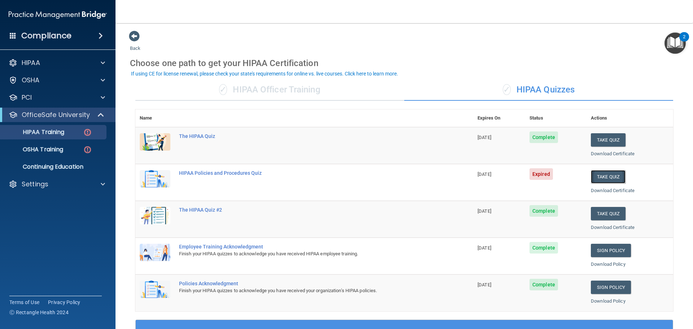
click at [593, 177] on button "Take Quiz" at bounding box center [608, 176] width 35 height 13
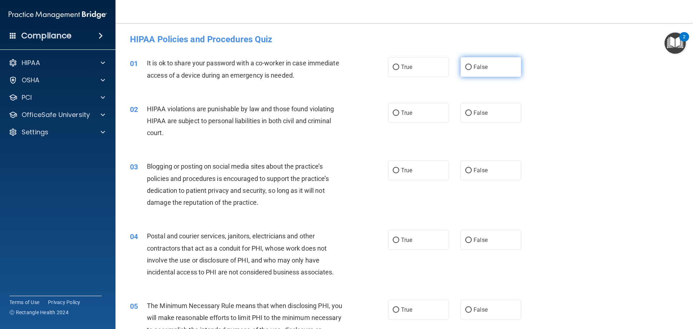
click at [465, 67] on input "False" at bounding box center [468, 67] width 6 height 5
radio input "true"
click at [396, 112] on label "True" at bounding box center [418, 113] width 61 height 20
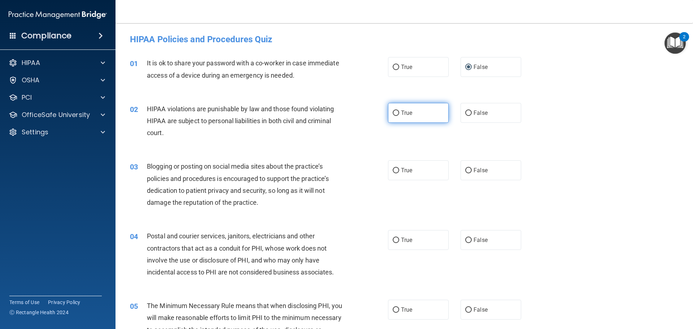
click at [393, 114] on input "True" at bounding box center [396, 112] width 6 height 5
radio input "true"
click at [465, 171] on input "False" at bounding box center [468, 170] width 6 height 5
radio input "true"
click at [393, 243] on input "True" at bounding box center [396, 240] width 6 height 5
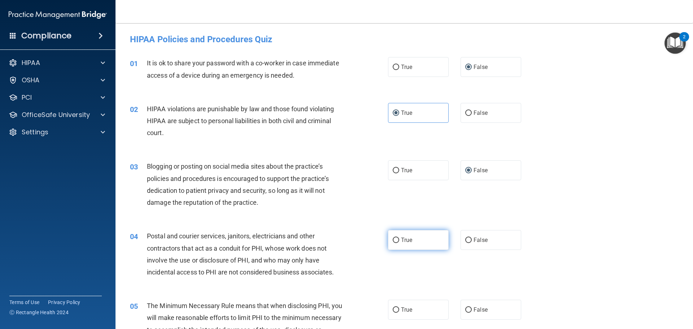
radio input "true"
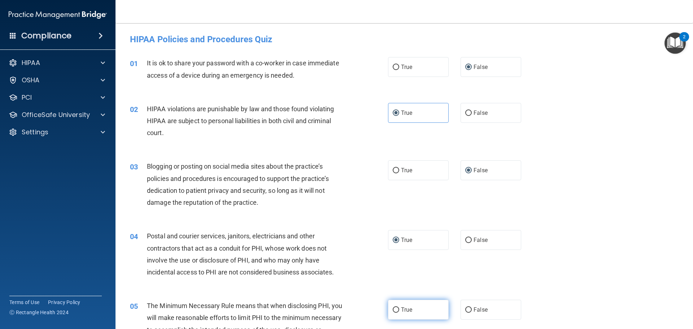
click at [394, 308] on input "True" at bounding box center [396, 309] width 6 height 5
radio input "true"
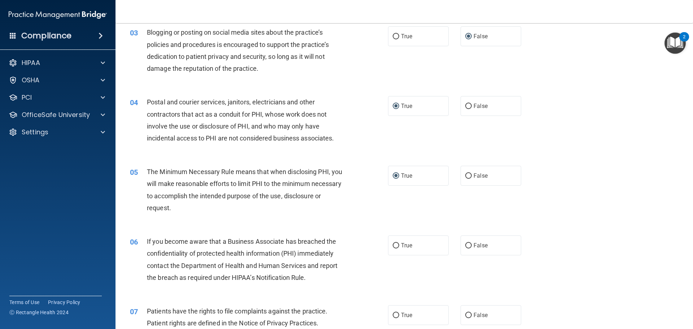
scroll to position [180, 0]
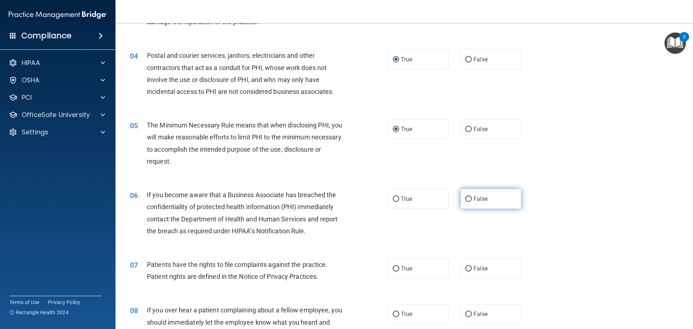
click at [465, 198] on input "False" at bounding box center [468, 198] width 6 height 5
radio input "true"
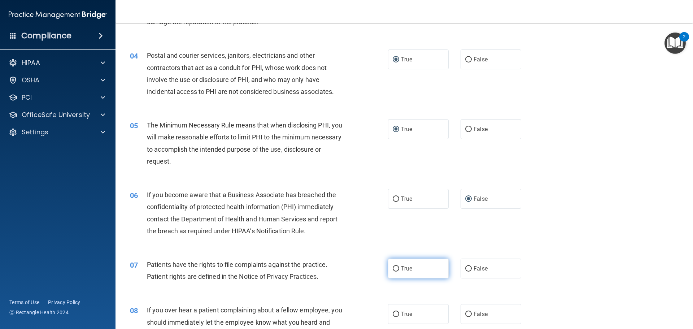
click at [396, 269] on input "True" at bounding box center [396, 268] width 6 height 5
radio input "true"
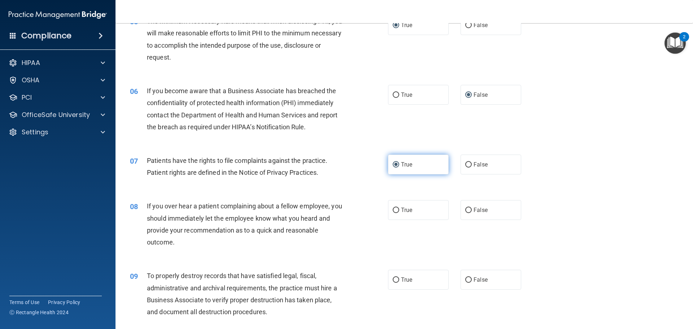
scroll to position [289, 0]
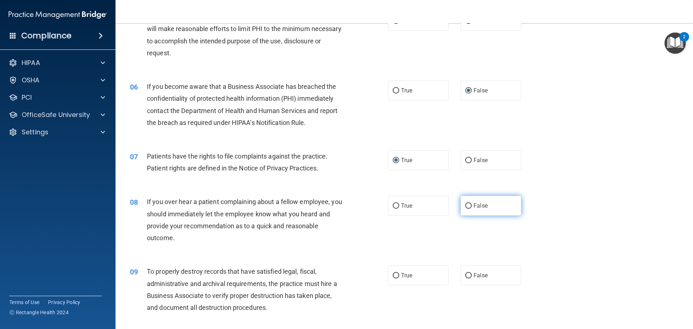
click at [465, 206] on input "False" at bounding box center [468, 205] width 6 height 5
radio input "true"
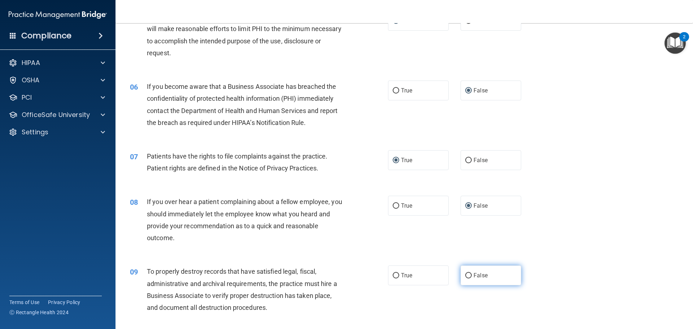
click at [466, 275] on input "False" at bounding box center [468, 275] width 6 height 5
radio input "true"
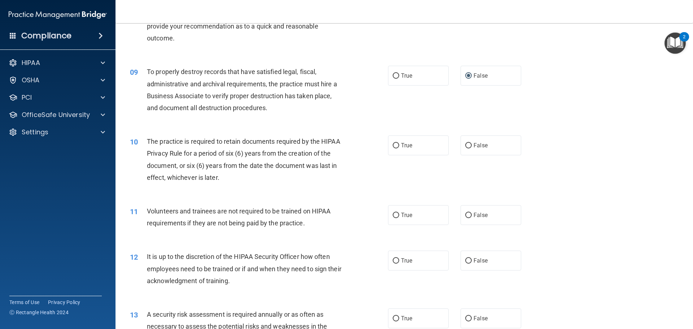
scroll to position [505, 0]
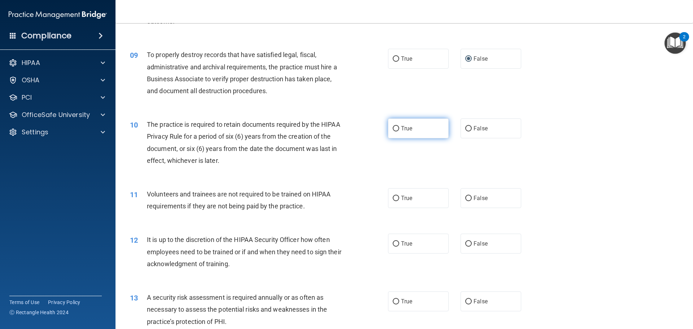
click at [394, 126] on input "True" at bounding box center [396, 128] width 6 height 5
radio input "true"
click at [467, 196] on input "False" at bounding box center [468, 198] width 6 height 5
radio input "true"
click at [465, 242] on input "False" at bounding box center [468, 243] width 6 height 5
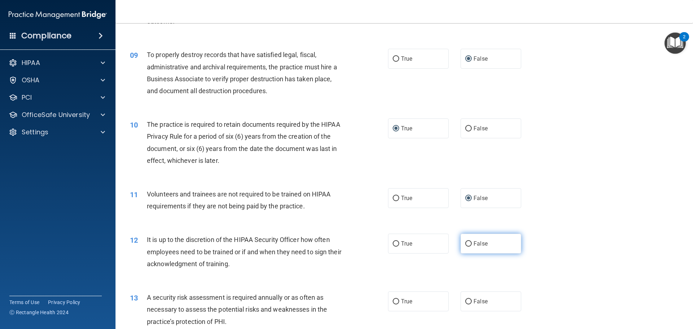
radio input "true"
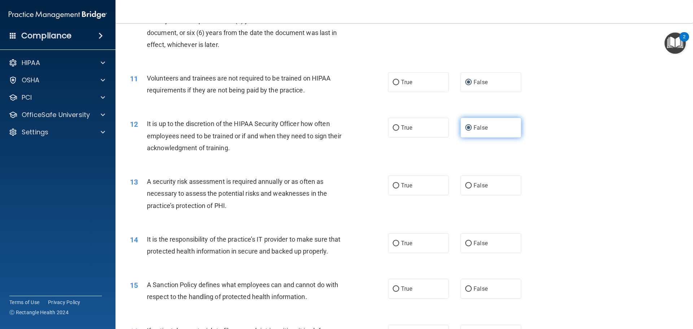
scroll to position [650, 0]
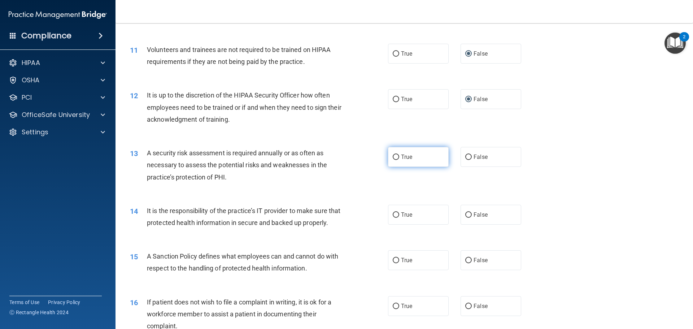
click at [396, 156] on input "True" at bounding box center [396, 156] width 6 height 5
radio input "true"
click at [465, 215] on input "False" at bounding box center [468, 214] width 6 height 5
radio input "true"
click at [465, 263] on input "False" at bounding box center [468, 260] width 6 height 5
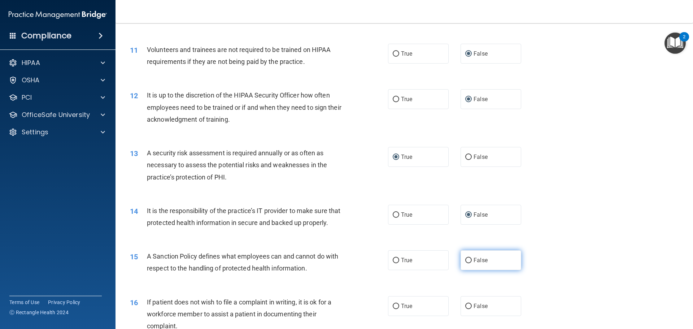
radio input "true"
click at [393, 309] on input "True" at bounding box center [396, 306] width 6 height 5
radio input "true"
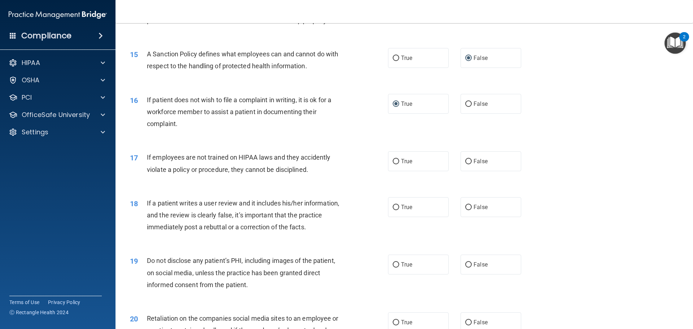
scroll to position [866, 0]
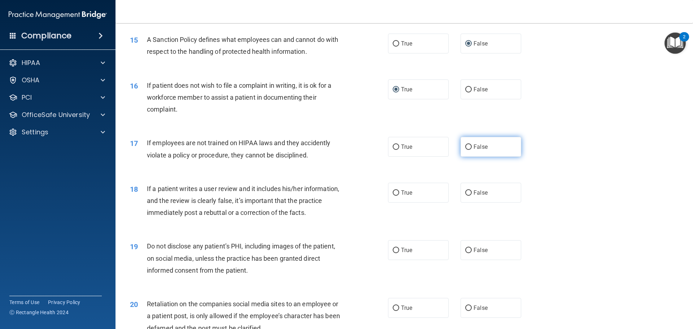
click at [466, 150] on input "False" at bounding box center [468, 146] width 6 height 5
radio input "true"
click at [465, 196] on input "False" at bounding box center [468, 192] width 6 height 5
radio input "true"
click at [393, 253] on input "True" at bounding box center [396, 250] width 6 height 5
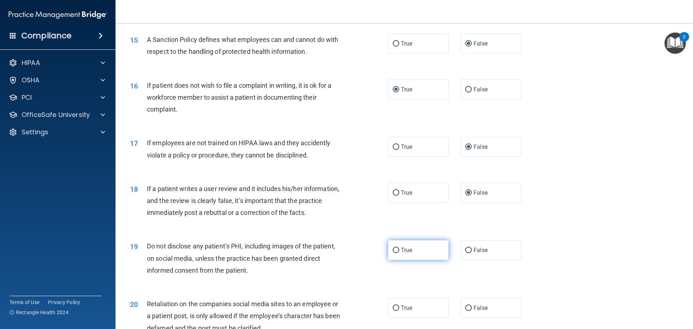
radio input "true"
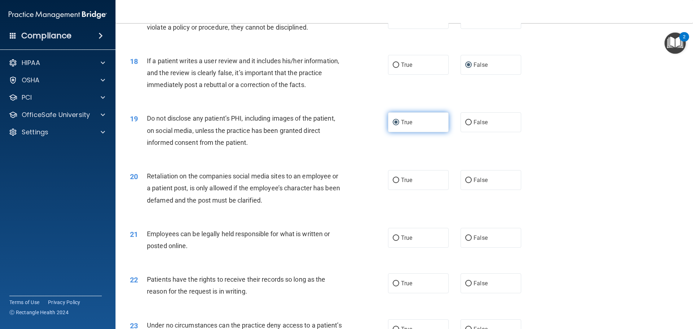
scroll to position [1011, 0]
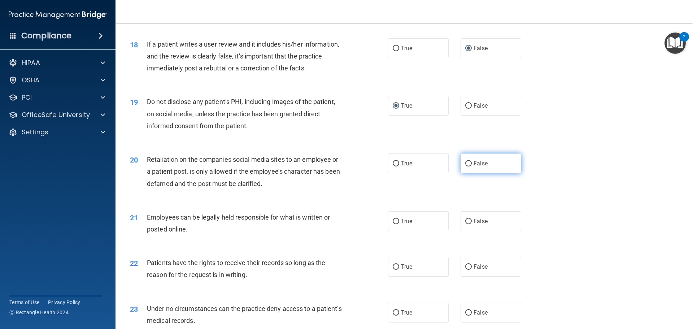
click at [465, 166] on input "False" at bounding box center [468, 163] width 6 height 5
radio input "true"
click at [394, 224] on input "True" at bounding box center [396, 221] width 6 height 5
radio input "true"
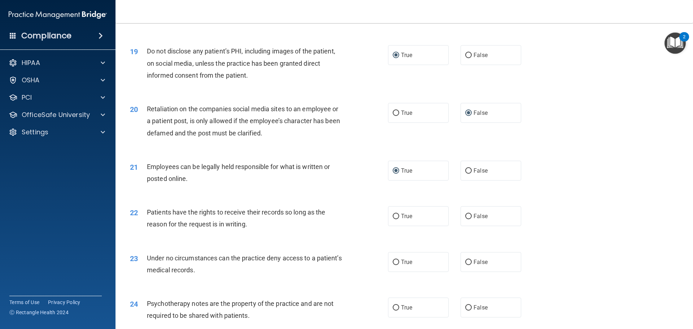
scroll to position [1083, 0]
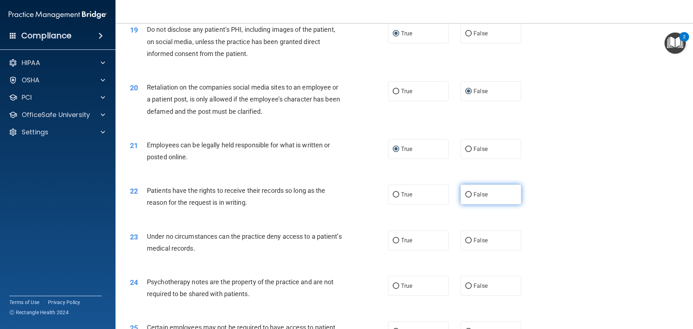
click at [467, 197] on input "False" at bounding box center [468, 194] width 6 height 5
radio input "true"
click at [467, 243] on input "False" at bounding box center [468, 240] width 6 height 5
radio input "true"
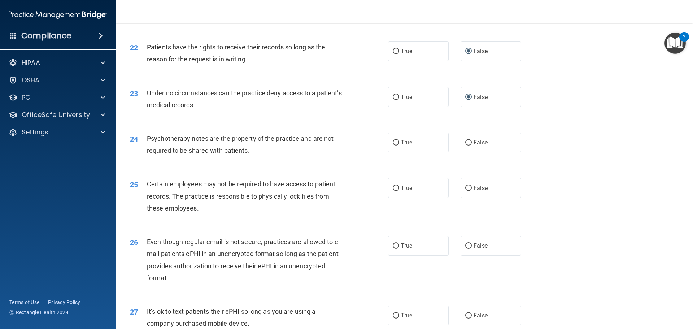
scroll to position [1227, 0]
click at [393, 144] on input "True" at bounding box center [396, 141] width 6 height 5
radio input "true"
click at [393, 190] on input "True" at bounding box center [396, 186] width 6 height 5
radio input "true"
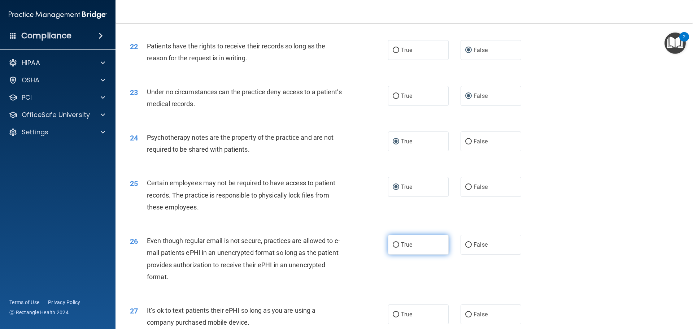
click at [393, 248] on input "True" at bounding box center [396, 244] width 6 height 5
radio input "true"
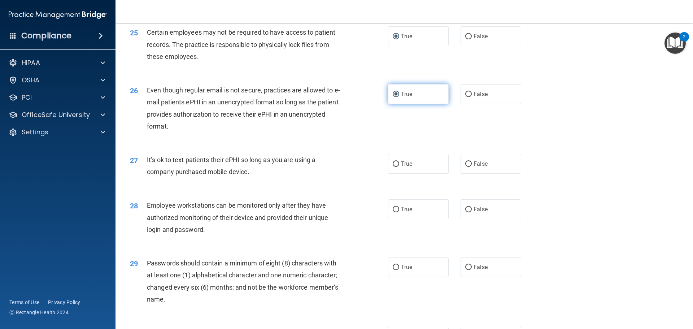
scroll to position [1408, 0]
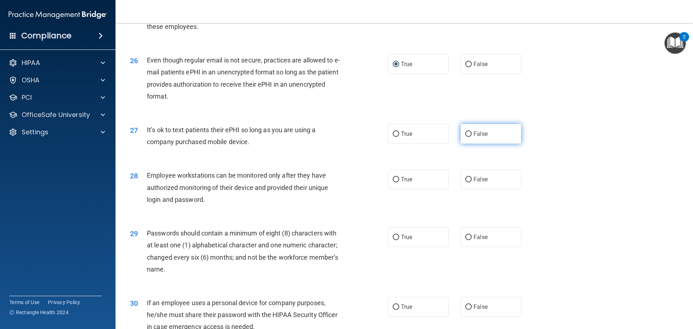
click at [466, 137] on input "False" at bounding box center [468, 133] width 6 height 5
radio input "true"
click at [465, 182] on input "False" at bounding box center [468, 179] width 6 height 5
radio input "true"
click at [393, 240] on input "True" at bounding box center [396, 237] width 6 height 5
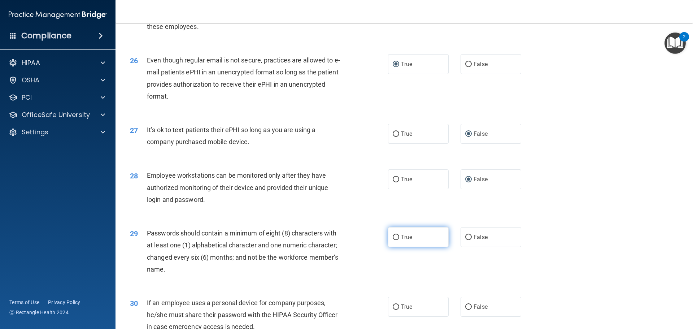
radio input "true"
click at [465, 310] on input "False" at bounding box center [468, 306] width 6 height 5
radio input "true"
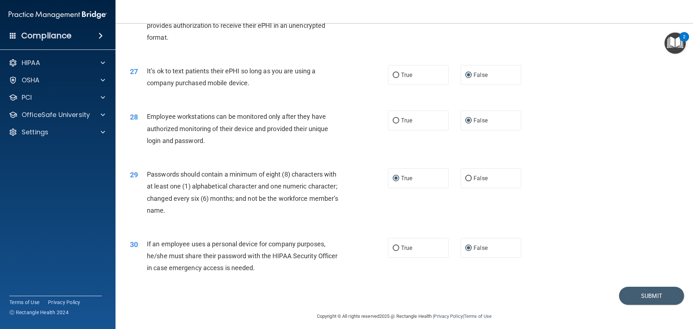
scroll to position [1483, 0]
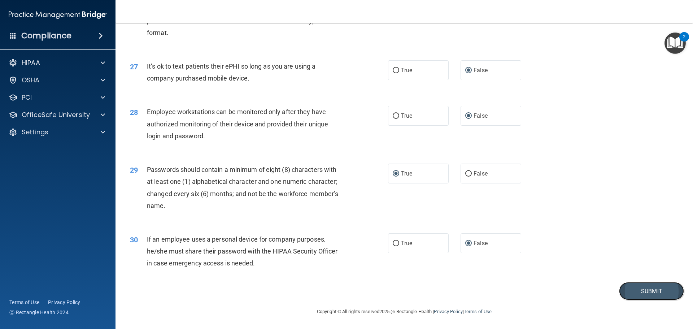
click at [639, 296] on button "Submit" at bounding box center [651, 291] width 65 height 18
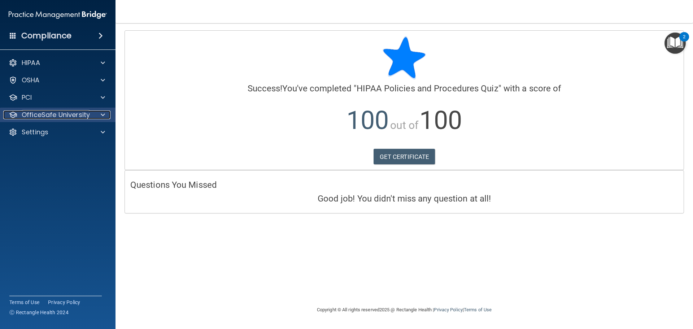
click at [72, 112] on p "OfficeSafe University" at bounding box center [56, 114] width 68 height 9
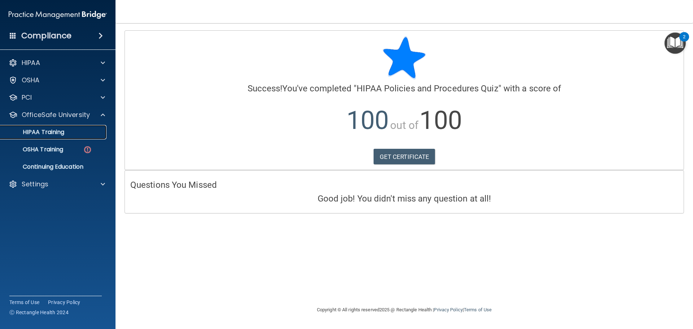
click at [61, 132] on p "HIPAA Training" at bounding box center [35, 131] width 60 height 7
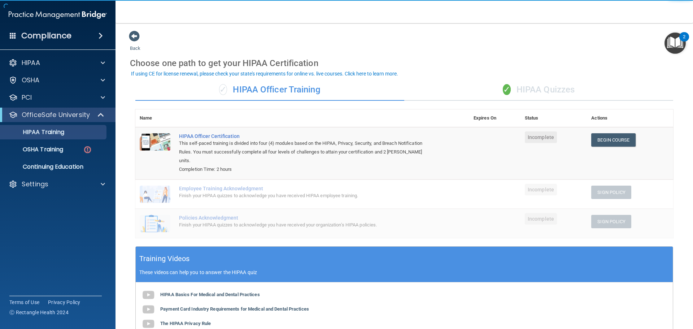
click at [506, 93] on span "✓" at bounding box center [507, 89] width 8 height 11
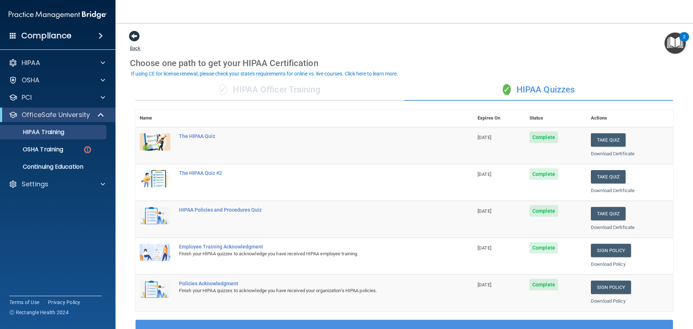
click at [135, 35] on span at bounding box center [134, 36] width 11 height 11
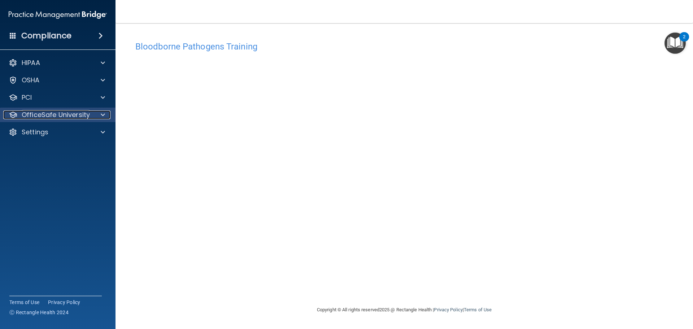
click at [25, 116] on p "OfficeSafe University" at bounding box center [56, 114] width 68 height 9
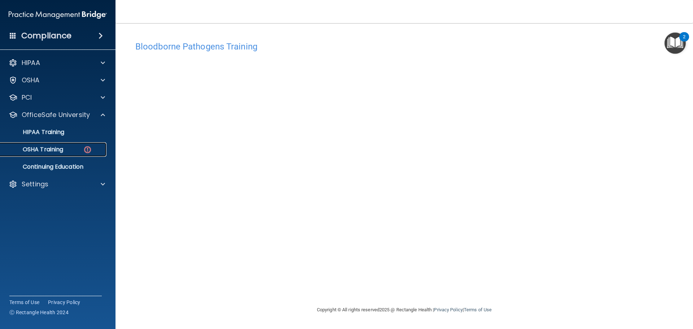
click at [45, 147] on p "OSHA Training" at bounding box center [34, 149] width 58 height 7
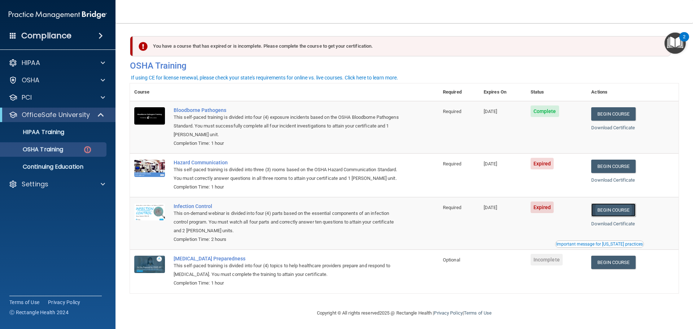
click at [633, 217] on link "Begin Course" at bounding box center [613, 209] width 44 height 13
click at [53, 166] on p "Continuing Education" at bounding box center [54, 166] width 99 height 7
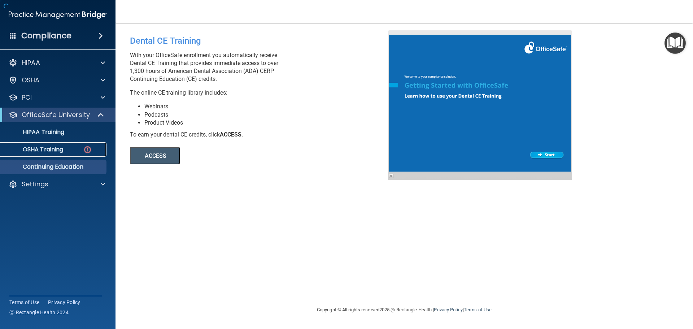
click at [51, 148] on p "OSHA Training" at bounding box center [34, 149] width 58 height 7
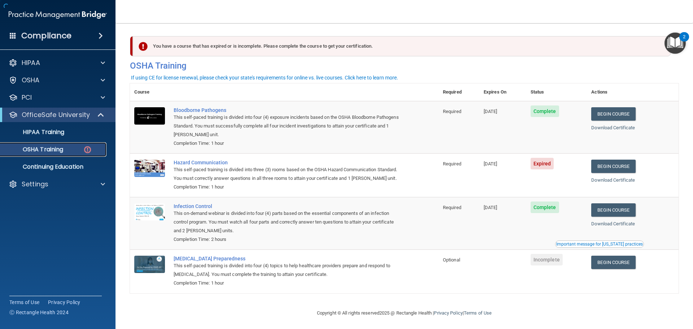
click at [30, 151] on p "OSHA Training" at bounding box center [34, 149] width 58 height 7
click at [603, 168] on link "Begin Course" at bounding box center [613, 166] width 44 height 13
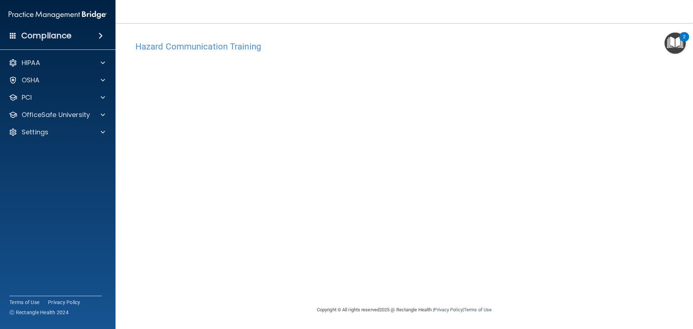
click at [507, 271] on div "Hazard Communication Training This course doesn’t expire until [DATE]. Are you …" at bounding box center [404, 172] width 549 height 268
drag, startPoint x: 519, startPoint y: 261, endPoint x: 524, endPoint y: 258, distance: 5.6
click at [520, 261] on div "Hazard Communication Training This course doesn’t expire until 09/08/2025. Are …" at bounding box center [404, 172] width 549 height 268
click at [524, 258] on div "Hazard Communication Training This course doesn’t expire until 09/08/2025. Are …" at bounding box center [404, 172] width 549 height 268
click at [525, 258] on div "Hazard Communication Training This course doesn’t expire until 09/08/2025. Are …" at bounding box center [404, 172] width 549 height 268
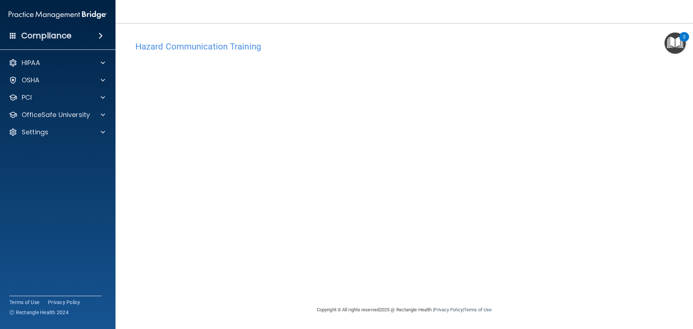
click at [526, 257] on div "Hazard Communication Training This course doesn’t expire until 09/08/2025. Are …" at bounding box center [404, 172] width 549 height 268
click at [528, 253] on div "Hazard Communication Training This course doesn’t expire until 09/08/2025. Are …" at bounding box center [404, 172] width 549 height 268
click at [529, 244] on div "Hazard Communication Training This course doesn’t expire until 09/08/2025. Are …" at bounding box center [404, 172] width 549 height 268
click at [529, 242] on div "Hazard Communication Training This course doesn’t expire until 09/08/2025. Are …" at bounding box center [404, 172] width 549 height 268
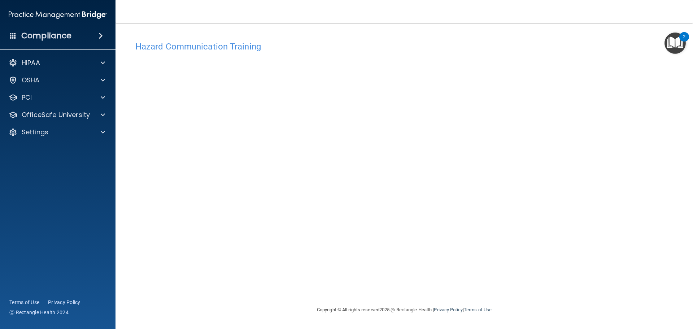
click at [530, 238] on div "Hazard Communication Training This course doesn’t expire until 09/08/2025. Are …" at bounding box center [404, 172] width 549 height 268
click at [535, 227] on div "Hazard Communication Training This course doesn’t expire until 09/08/2025. Are …" at bounding box center [404, 172] width 549 height 268
click at [536, 227] on div "Hazard Communication Training This course doesn’t expire until 09/08/2025. Are …" at bounding box center [404, 172] width 549 height 268
click at [536, 226] on div "Hazard Communication Training This course doesn’t expire until 09/08/2025. Are …" at bounding box center [404, 172] width 549 height 268
drag, startPoint x: 536, startPoint y: 226, endPoint x: 534, endPoint y: 217, distance: 9.0
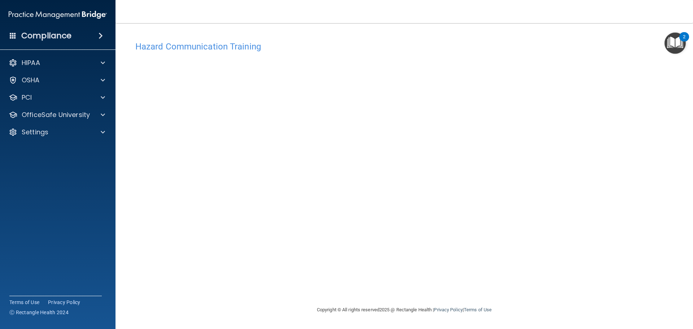
click at [535, 220] on div "Hazard Communication Training This course doesn’t expire until 09/08/2025. Are …" at bounding box center [404, 172] width 549 height 268
click at [534, 217] on div "Hazard Communication Training This course doesn’t expire until 09/08/2025. Are …" at bounding box center [404, 172] width 549 height 268
click at [537, 229] on div "Hazard Communication Training This course doesn’t expire until 09/08/2025. Are …" at bounding box center [404, 172] width 549 height 268
click at [55, 115] on p "OfficeSafe University" at bounding box center [56, 114] width 68 height 9
click at [51, 150] on p "OSHA Training" at bounding box center [34, 149] width 58 height 7
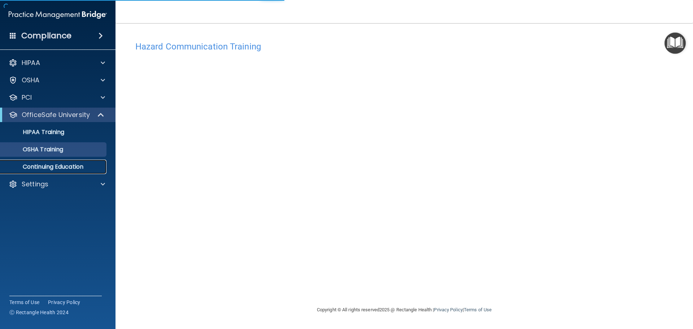
click at [52, 166] on p "Continuing Education" at bounding box center [54, 166] width 99 height 7
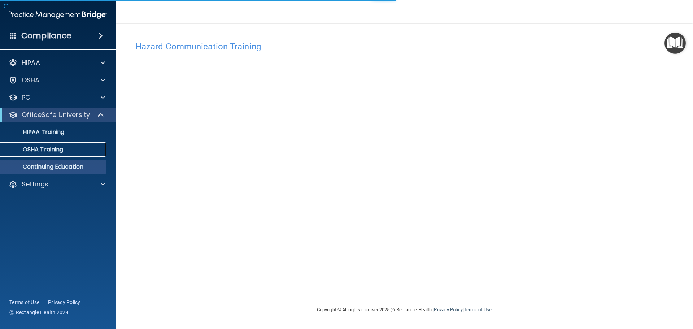
click at [52, 149] on p "OSHA Training" at bounding box center [34, 149] width 58 height 7
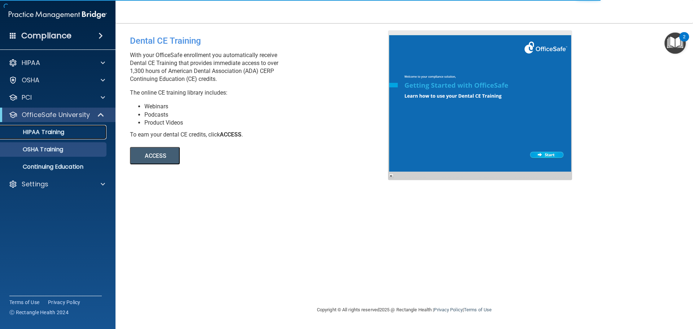
click at [63, 136] on link "HIPAA Training" at bounding box center [50, 132] width 114 height 14
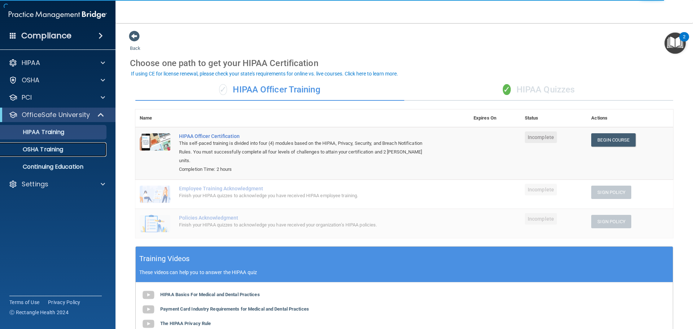
click at [56, 147] on p "OSHA Training" at bounding box center [34, 149] width 58 height 7
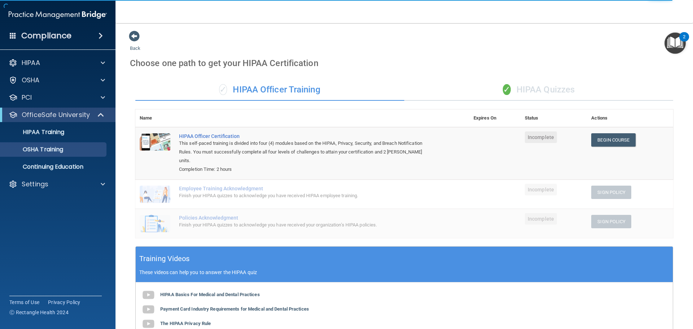
click at [68, 157] on ul "HIPAA Training OSHA Training Continuing Education" at bounding box center [58, 148] width 131 height 52
click at [68, 156] on link "OSHA Training" at bounding box center [50, 149] width 114 height 14
click at [68, 155] on link "OSHA Training" at bounding box center [50, 149] width 114 height 14
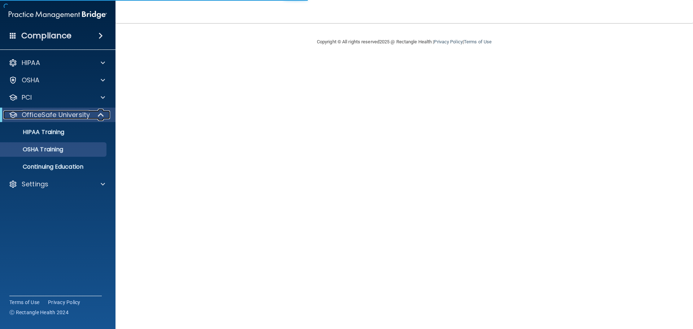
click at [71, 115] on p "OfficeSafe University" at bounding box center [56, 114] width 68 height 9
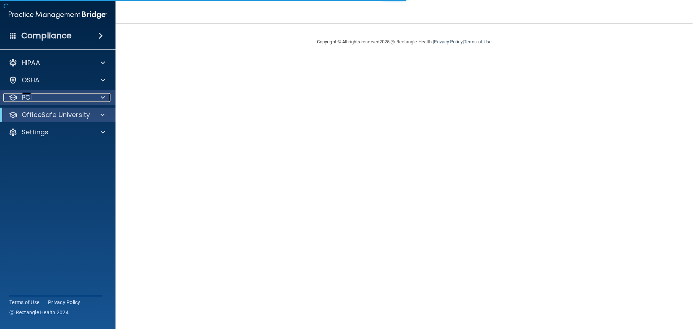
click at [71, 99] on div "PCI" at bounding box center [48, 97] width 90 height 9
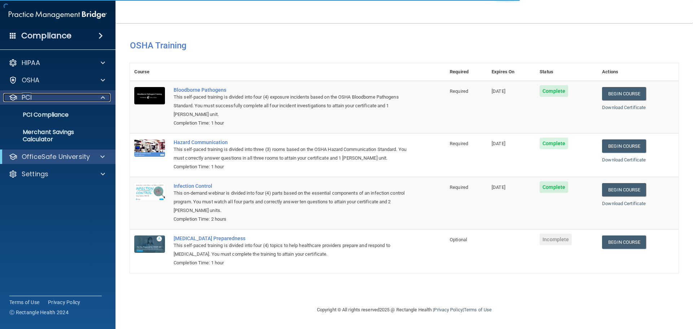
click at [53, 101] on div "PCI" at bounding box center [48, 97] width 90 height 9
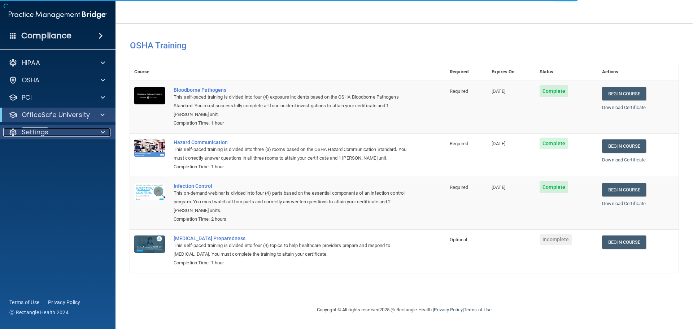
click at [45, 134] on p "Settings" at bounding box center [35, 132] width 27 height 9
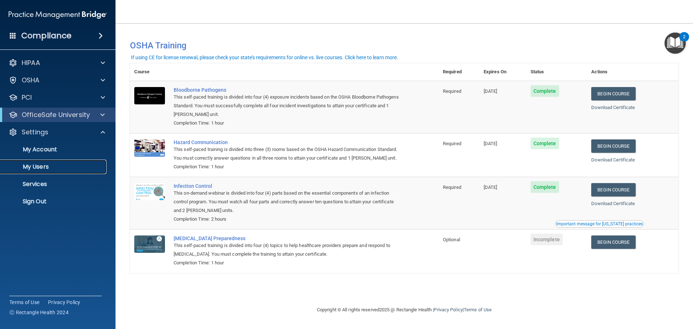
click at [49, 166] on p "My Users" at bounding box center [54, 166] width 99 height 7
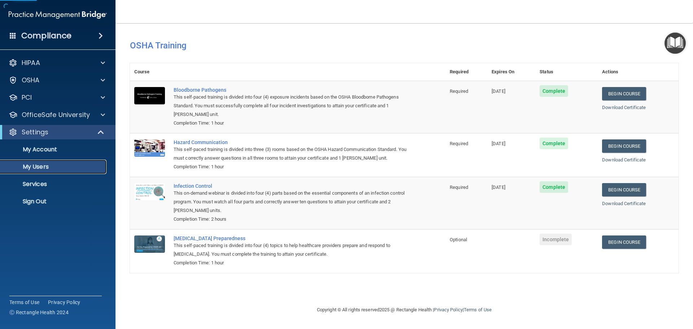
click at [43, 165] on p "My Users" at bounding box center [54, 166] width 99 height 7
select select "20"
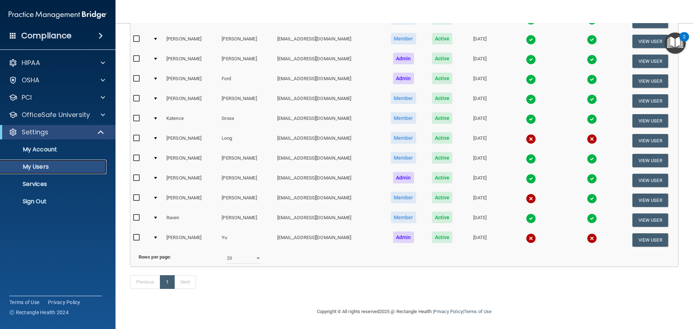
scroll to position [108, 0]
click at [526, 193] on img at bounding box center [531, 198] width 10 height 10
click at [526, 199] on img at bounding box center [531, 198] width 10 height 10
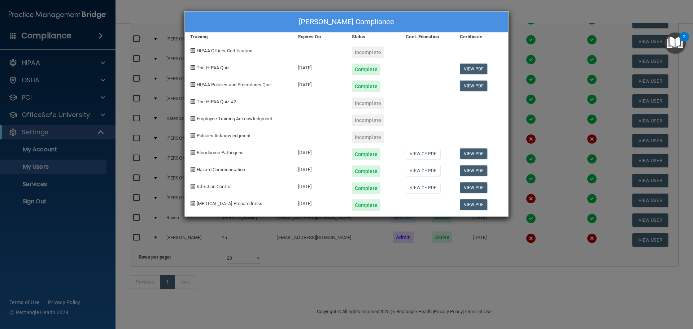
click at [419, 279] on div "[PERSON_NAME] Compliance Training Expires On Status Cont. Education Certificate…" at bounding box center [346, 164] width 693 height 329
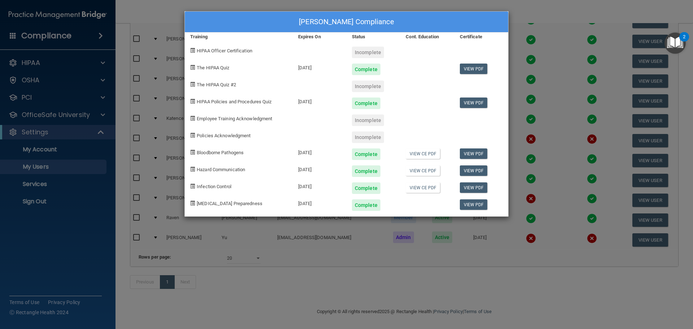
click at [461, 251] on div "[PERSON_NAME] Compliance Training Expires On Status Cont. Education Certificate…" at bounding box center [346, 164] width 693 height 329
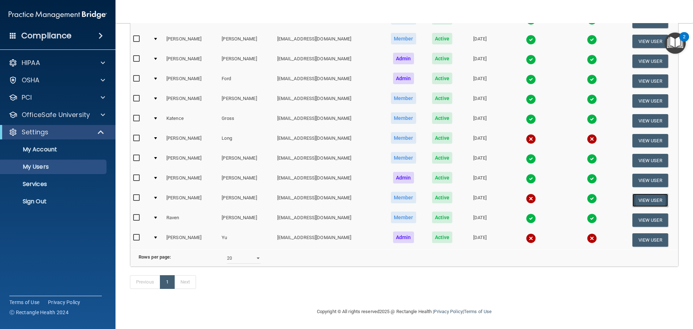
click at [632, 193] on button "View User" at bounding box center [650, 199] width 36 height 13
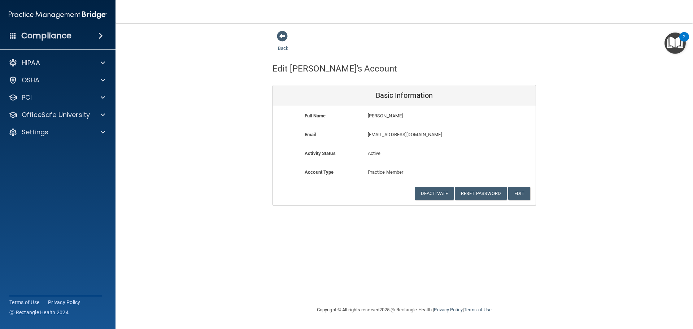
click at [560, 126] on div "Back Edit [PERSON_NAME]'s Account Basic Information Full Name [PERSON_NAME] [PE…" at bounding box center [404, 117] width 549 height 175
click at [280, 36] on span at bounding box center [282, 36] width 11 height 11
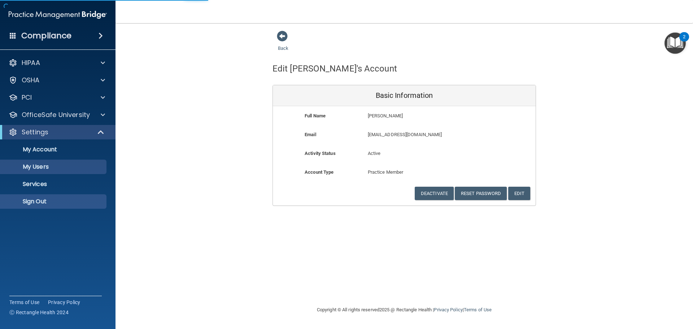
select select "20"
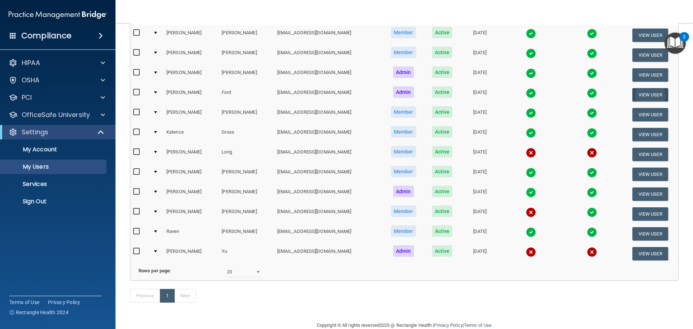
scroll to position [108, 0]
